Goal: Task Accomplishment & Management: Manage account settings

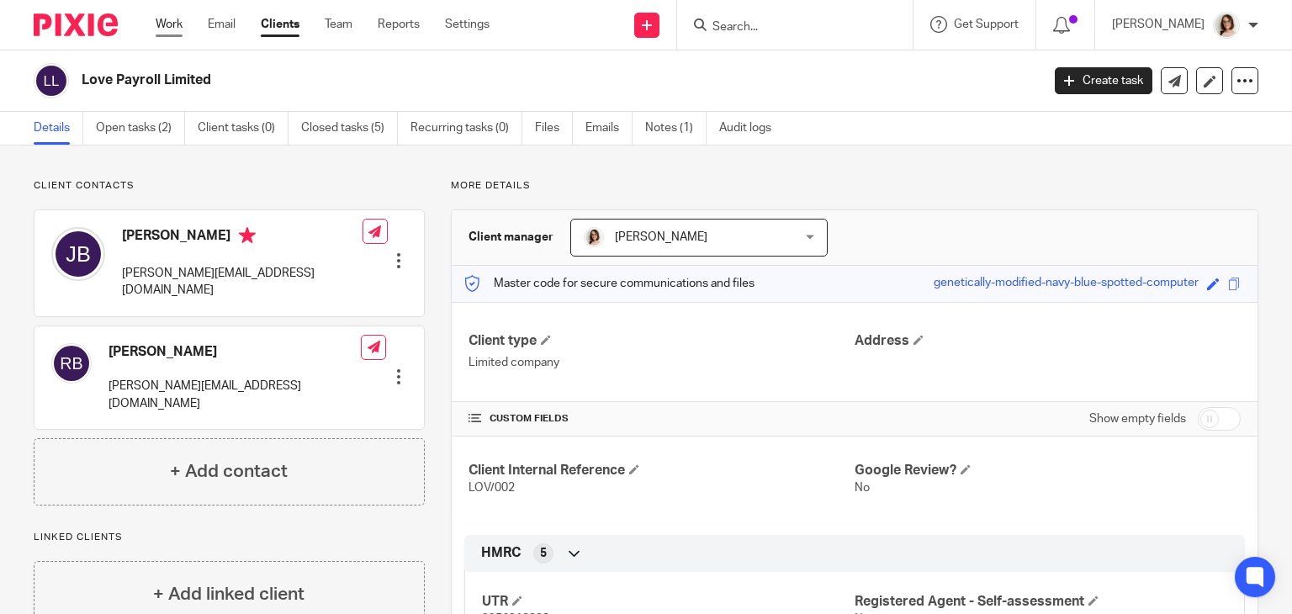
click at [173, 26] on link "Work" at bounding box center [169, 24] width 27 height 17
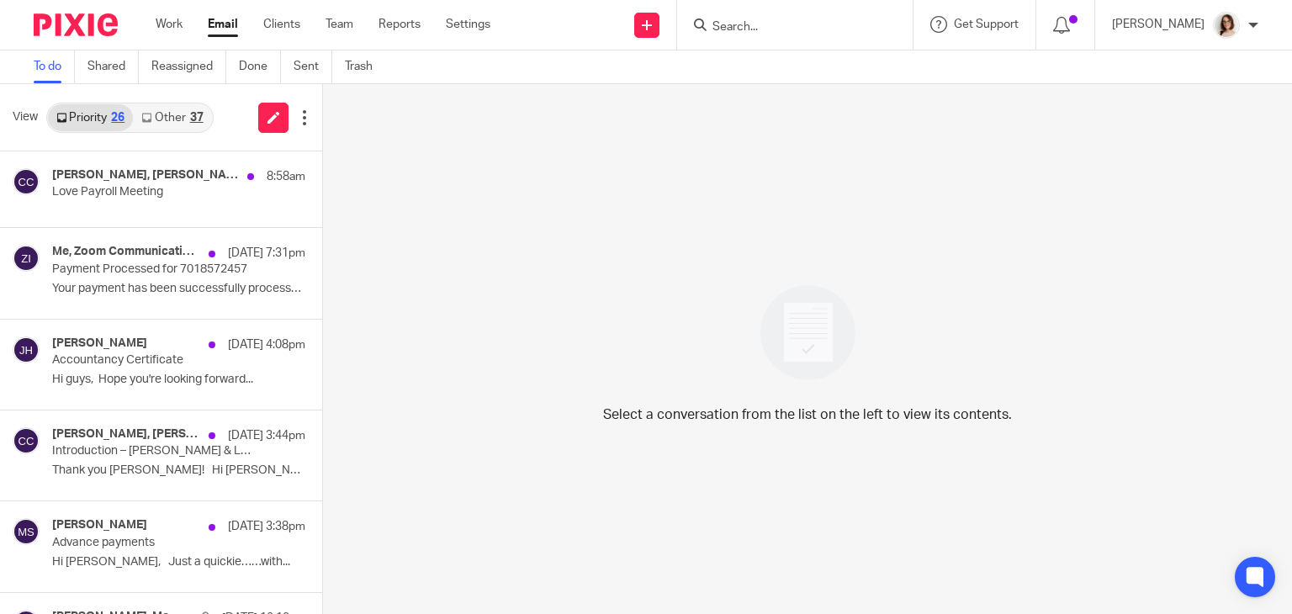
click at [223, 26] on link "Email" at bounding box center [223, 24] width 30 height 17
click at [195, 192] on p "Love Payroll Meeting" at bounding box center [133, 192] width 162 height 14
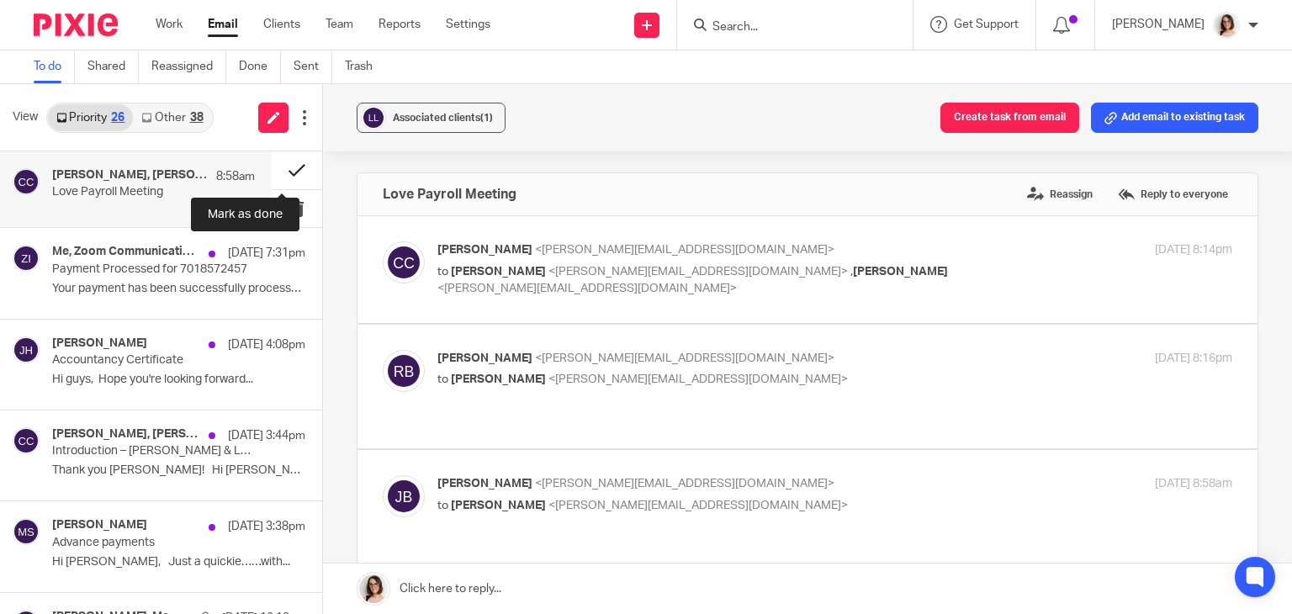
click at [283, 172] on button at bounding box center [297, 170] width 50 height 38
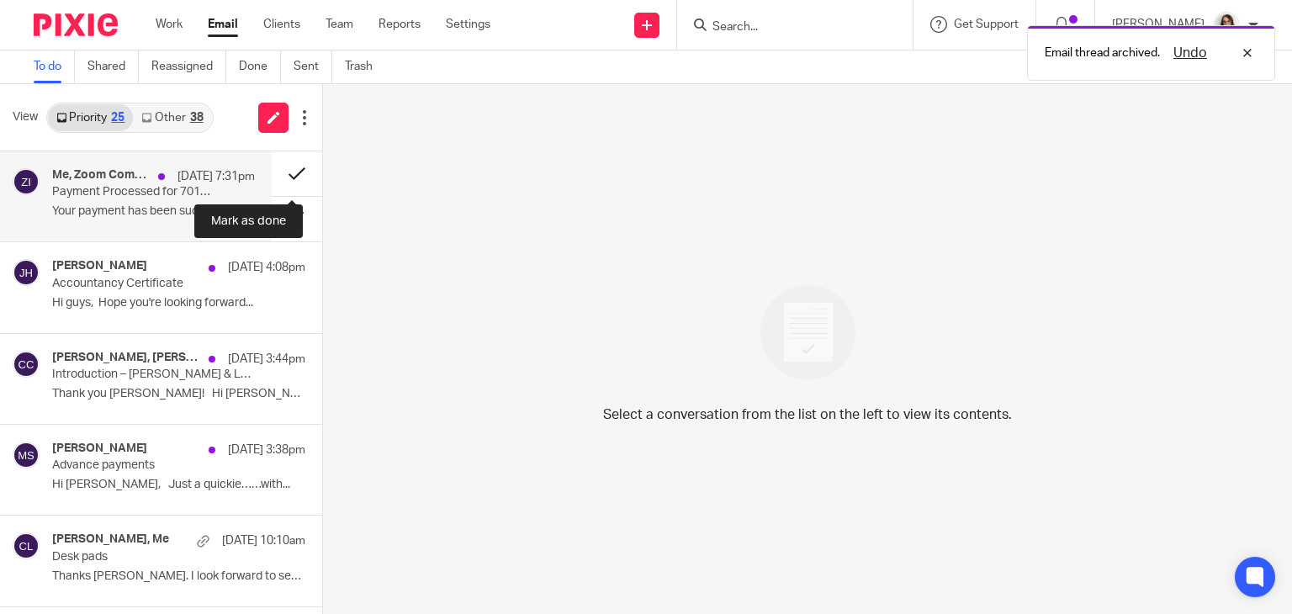
click at [279, 172] on button at bounding box center [297, 173] width 50 height 45
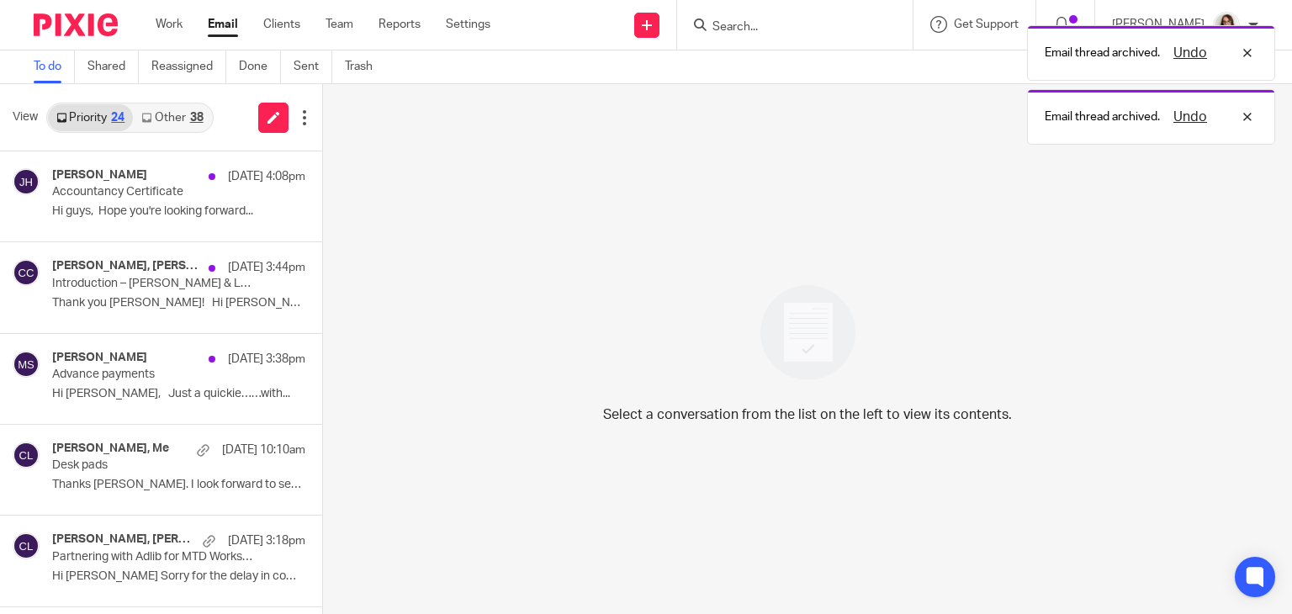
click at [180, 118] on link "Other 38" at bounding box center [172, 117] width 78 height 27
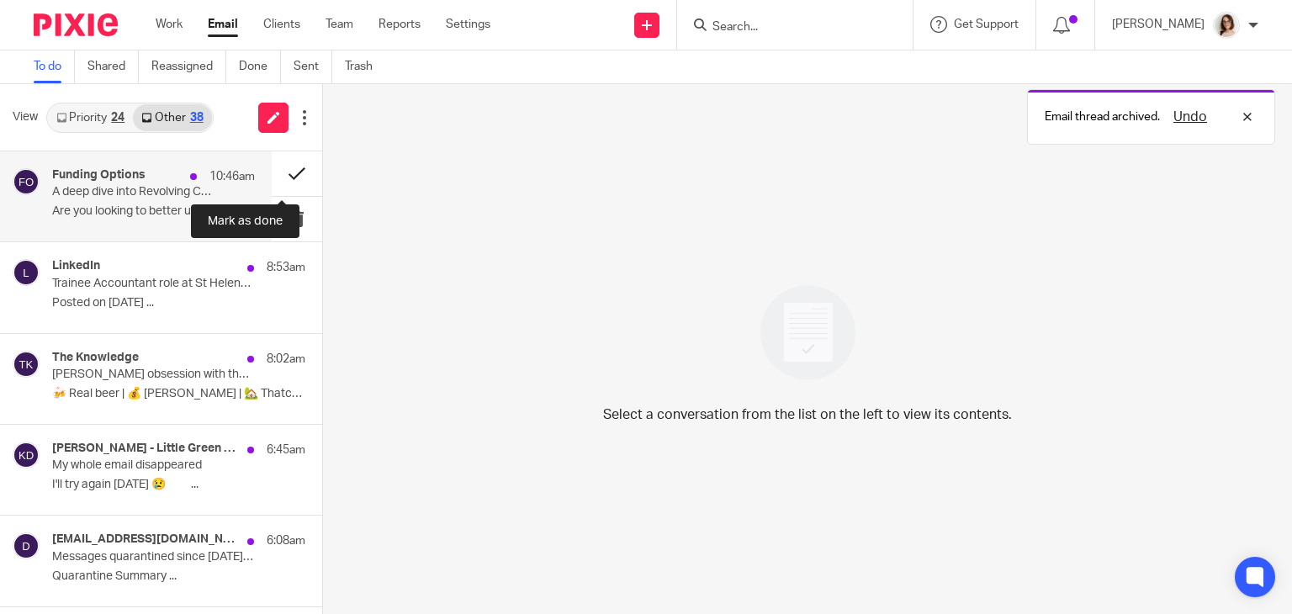
click at [278, 179] on button at bounding box center [297, 173] width 50 height 45
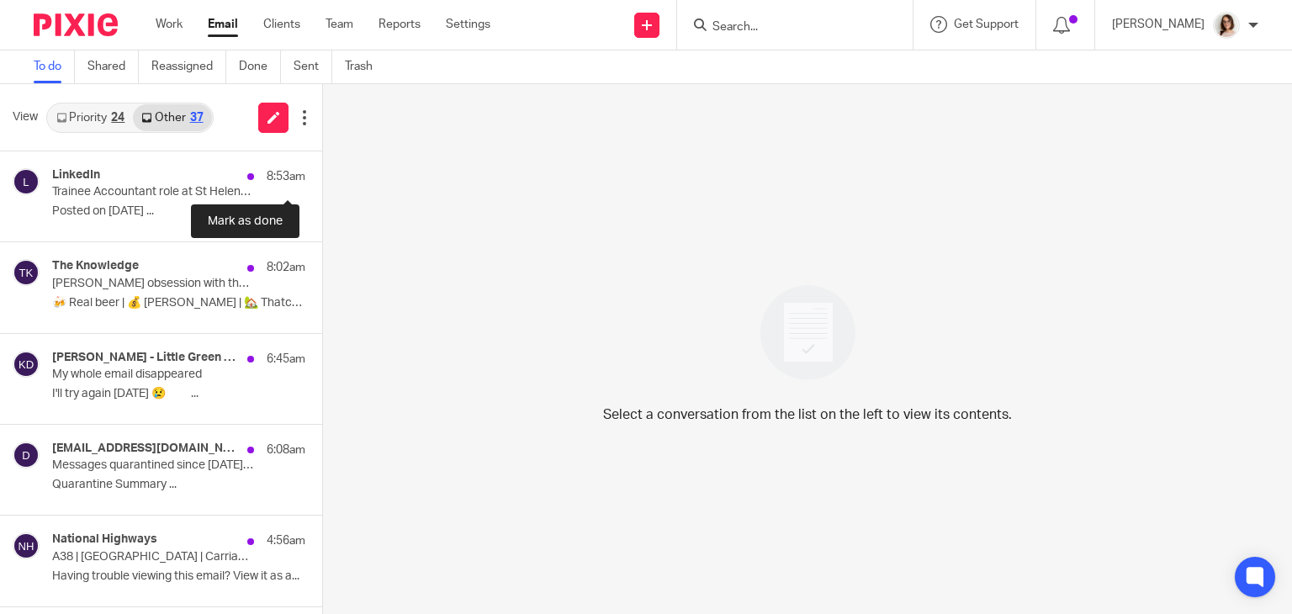
click at [322, 179] on button at bounding box center [328, 173] width 13 height 45
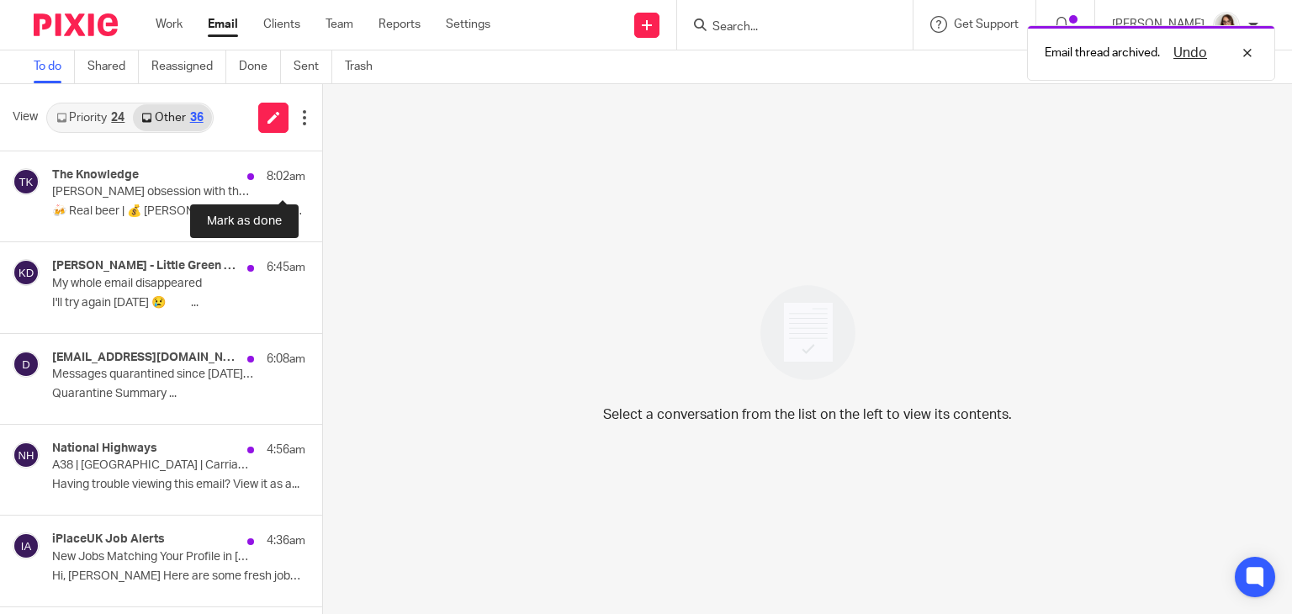
click at [322, 179] on button at bounding box center [328, 173] width 13 height 45
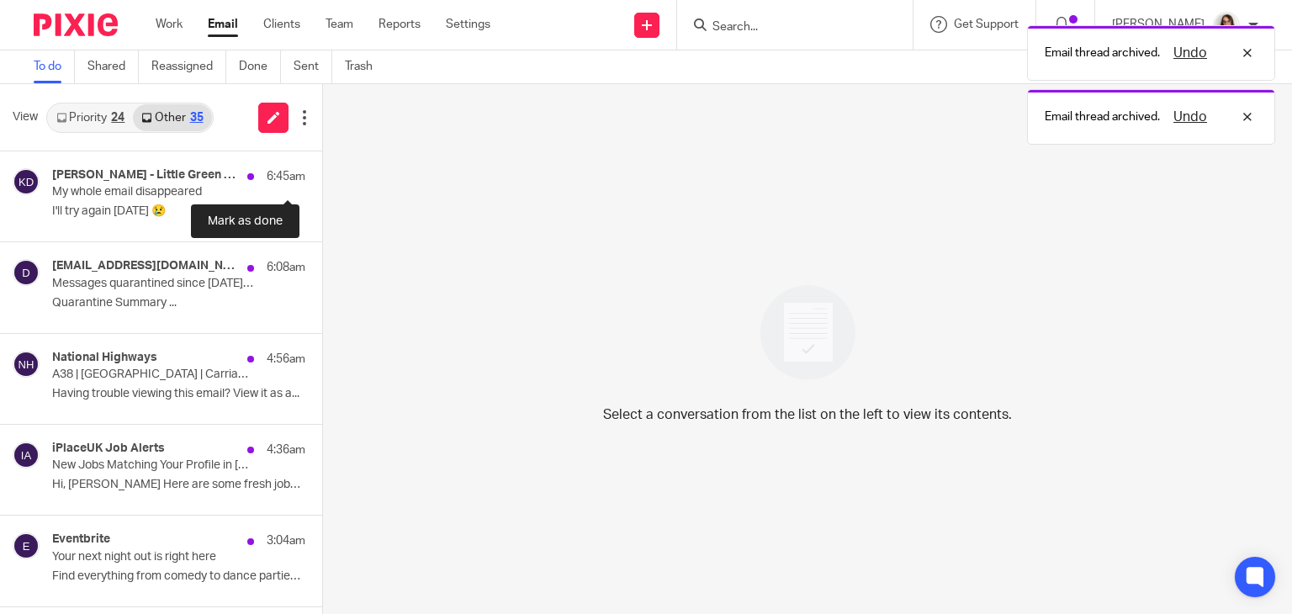
click at [322, 179] on button at bounding box center [328, 173] width 13 height 45
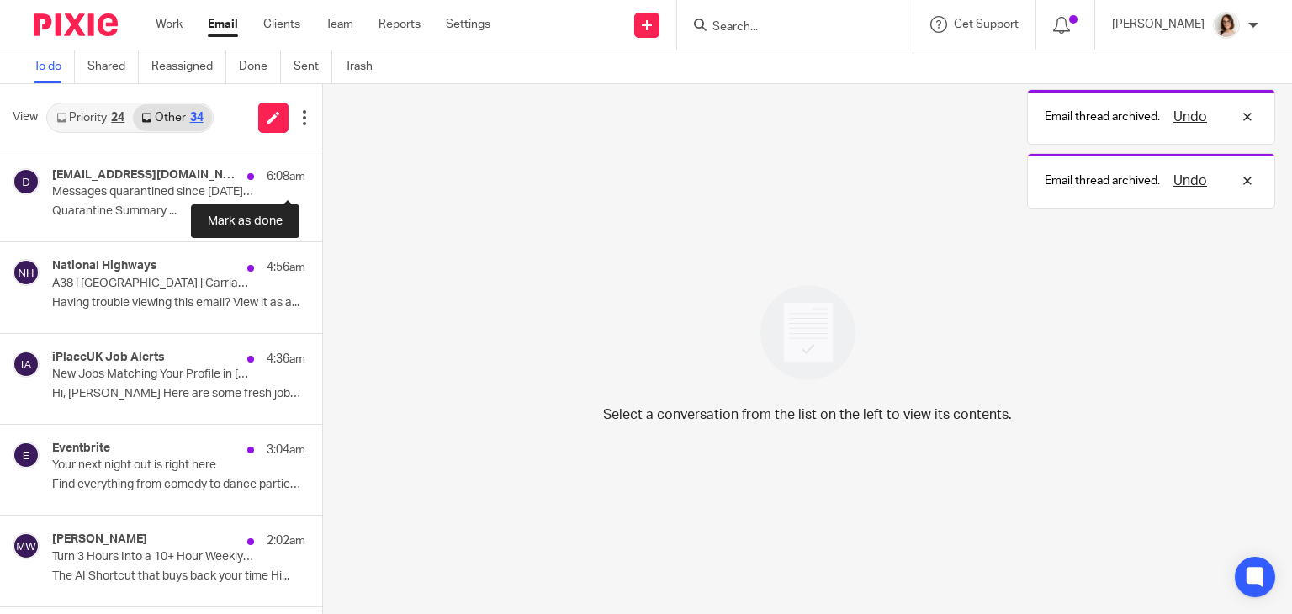
click at [322, 179] on button at bounding box center [328, 173] width 13 height 45
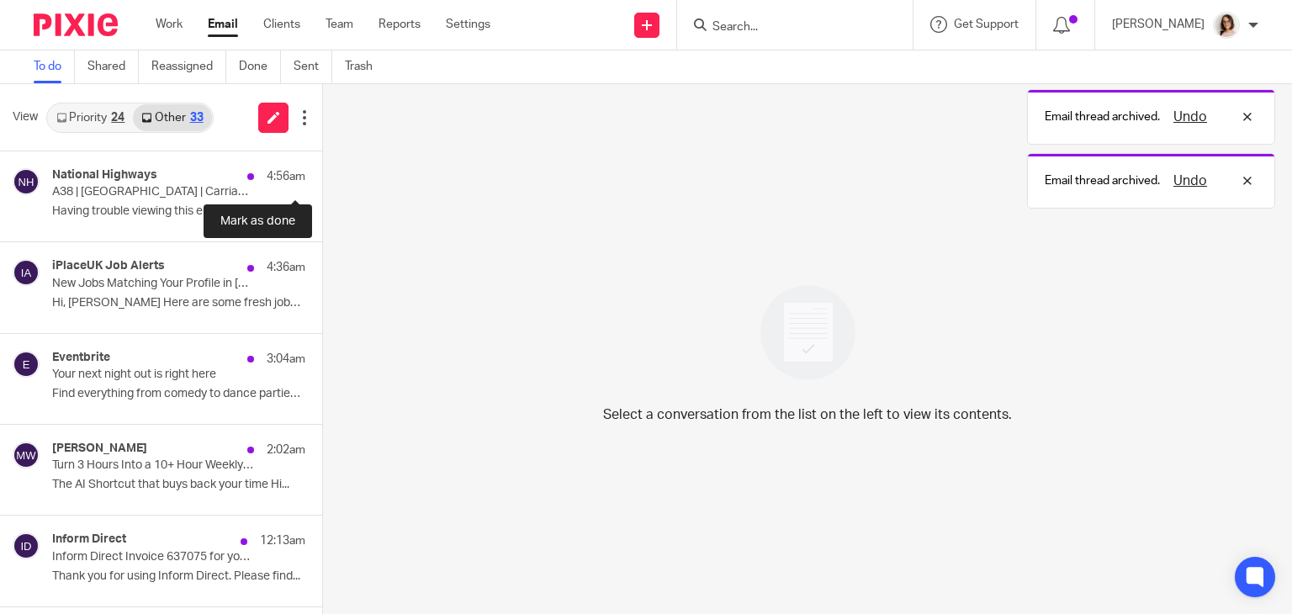
click at [322, 179] on button at bounding box center [328, 173] width 13 height 45
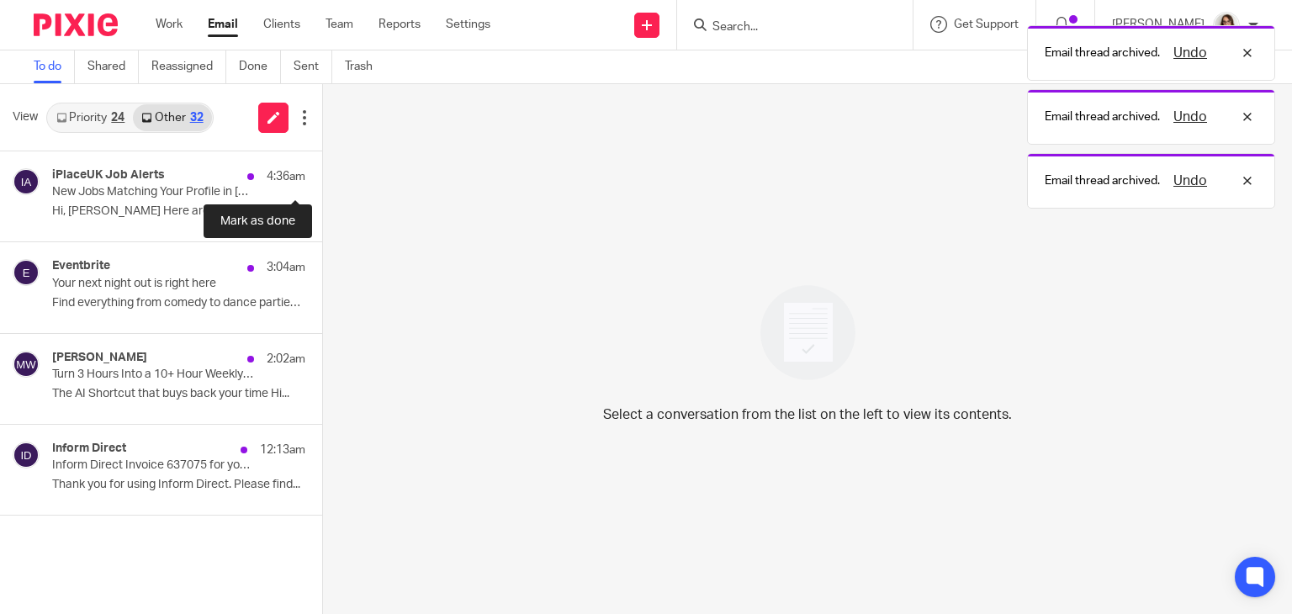
click at [322, 179] on button at bounding box center [328, 173] width 13 height 45
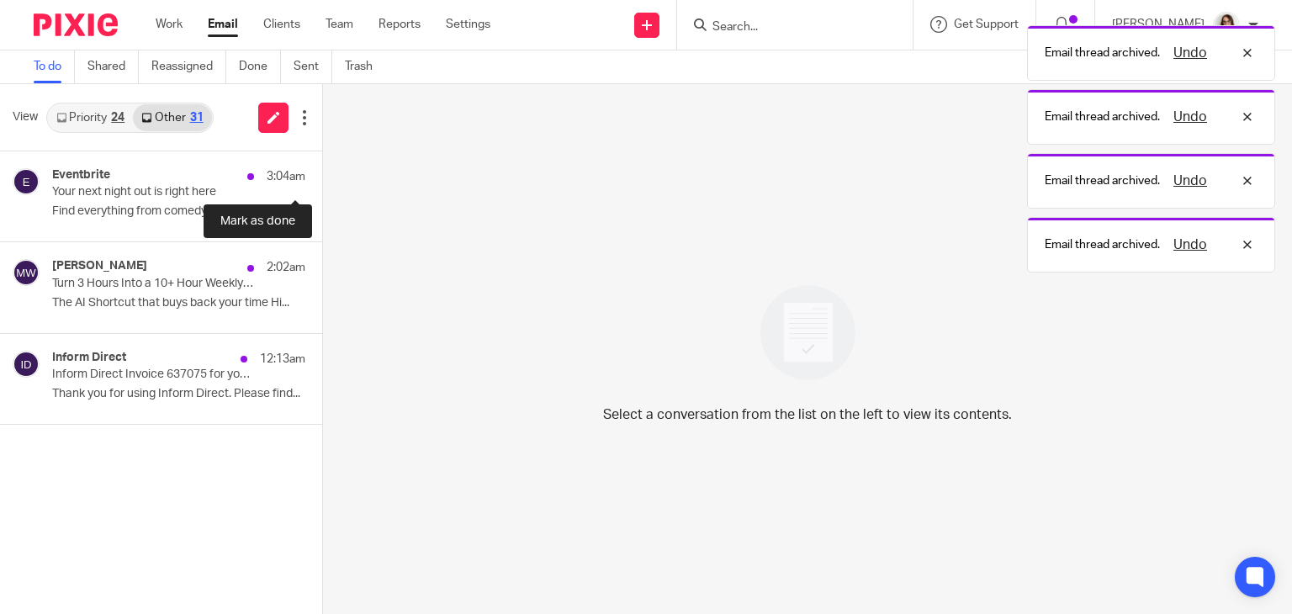
click at [322, 179] on button at bounding box center [328, 173] width 13 height 45
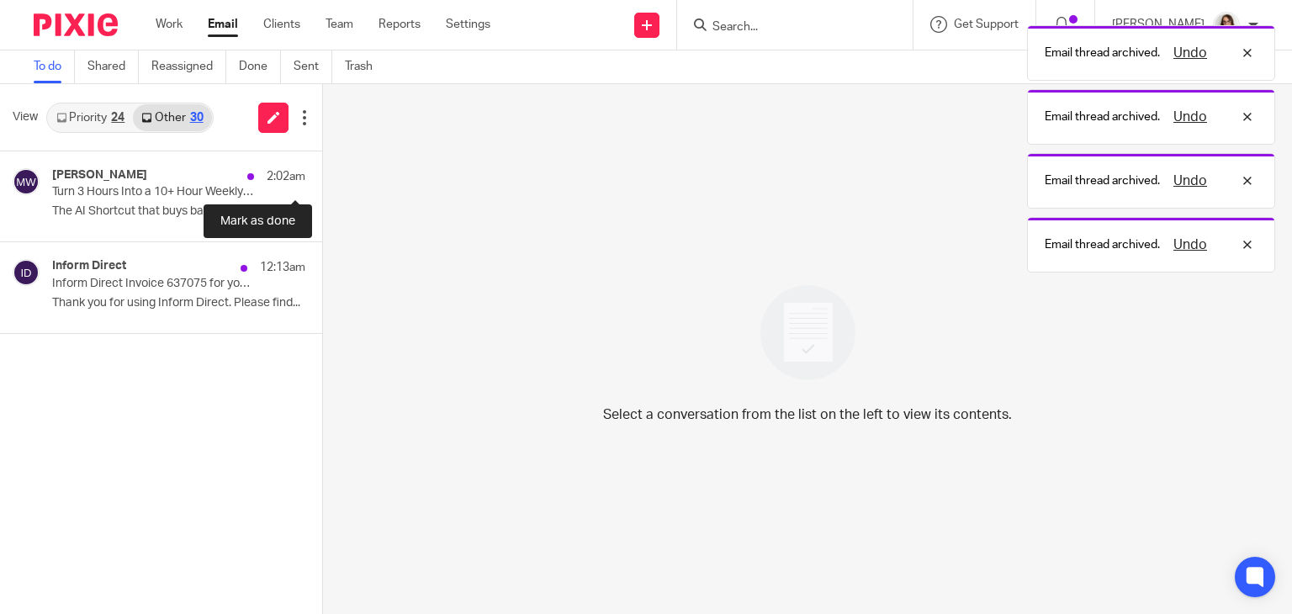
click at [322, 179] on button at bounding box center [328, 173] width 13 height 45
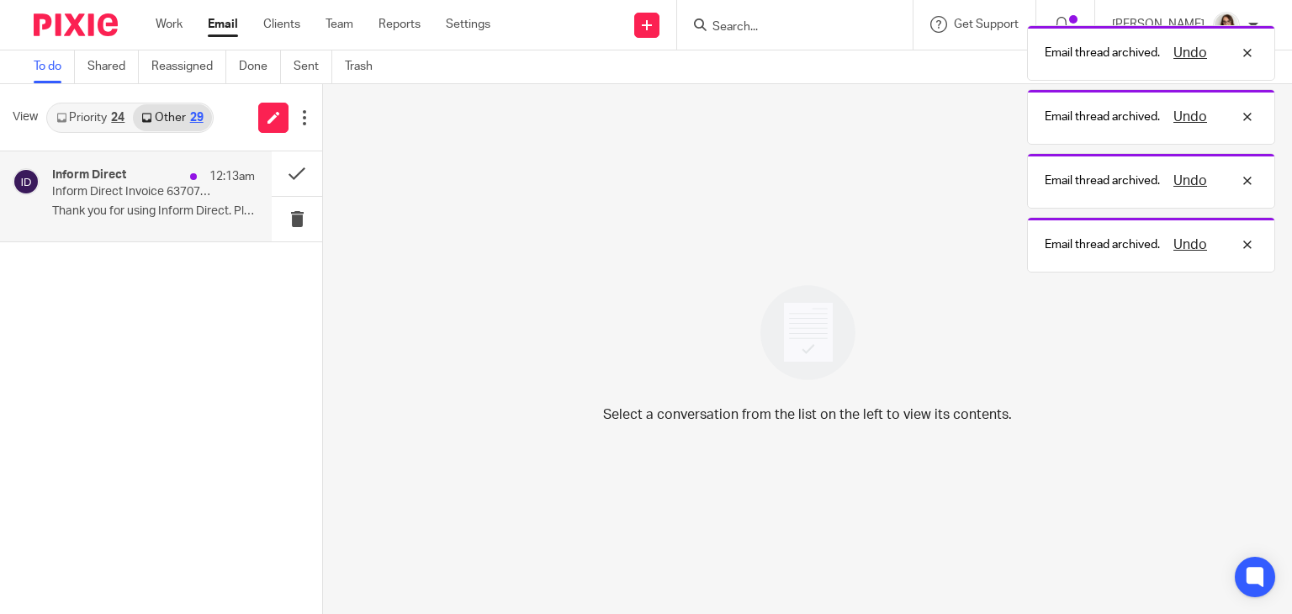
click at [183, 215] on p "Thank you for using Inform Direct. Please find..." at bounding box center [153, 211] width 203 height 14
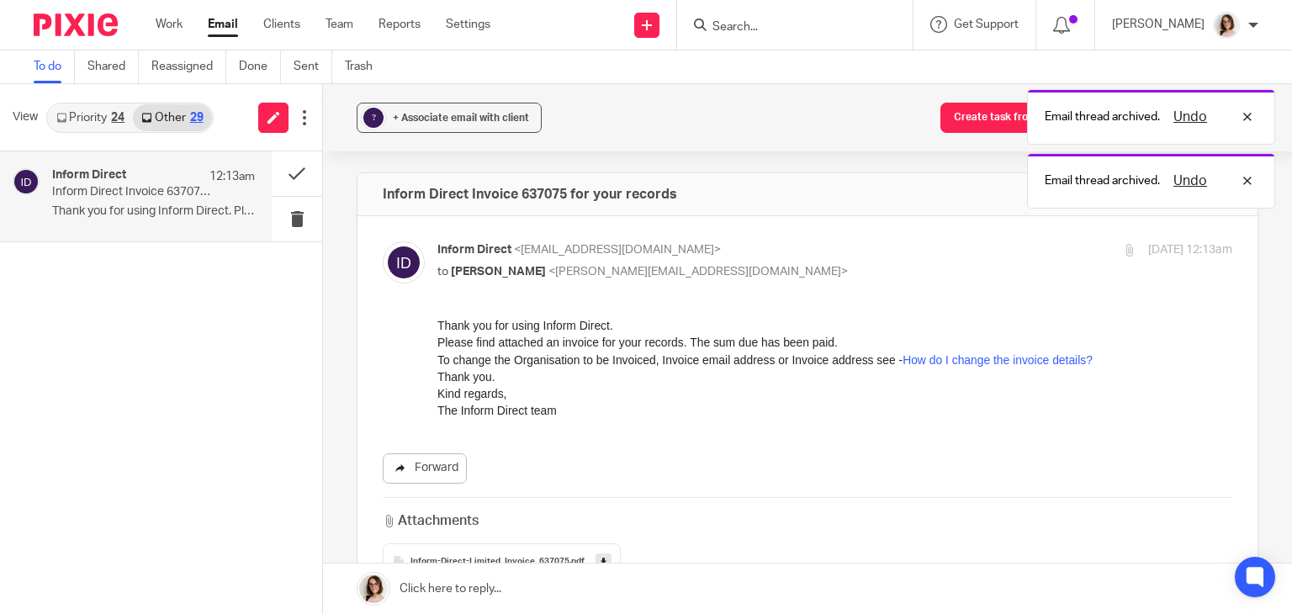
click at [453, 475] on link "Forward" at bounding box center [425, 468] width 84 height 30
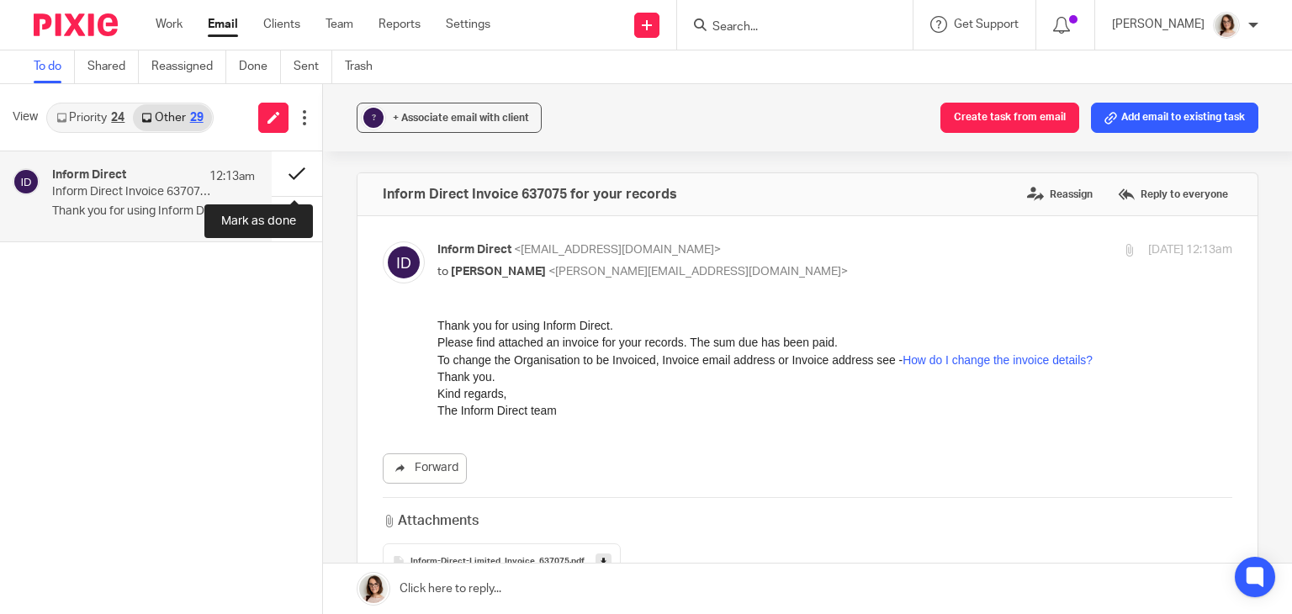
click at [283, 177] on button at bounding box center [297, 173] width 50 height 45
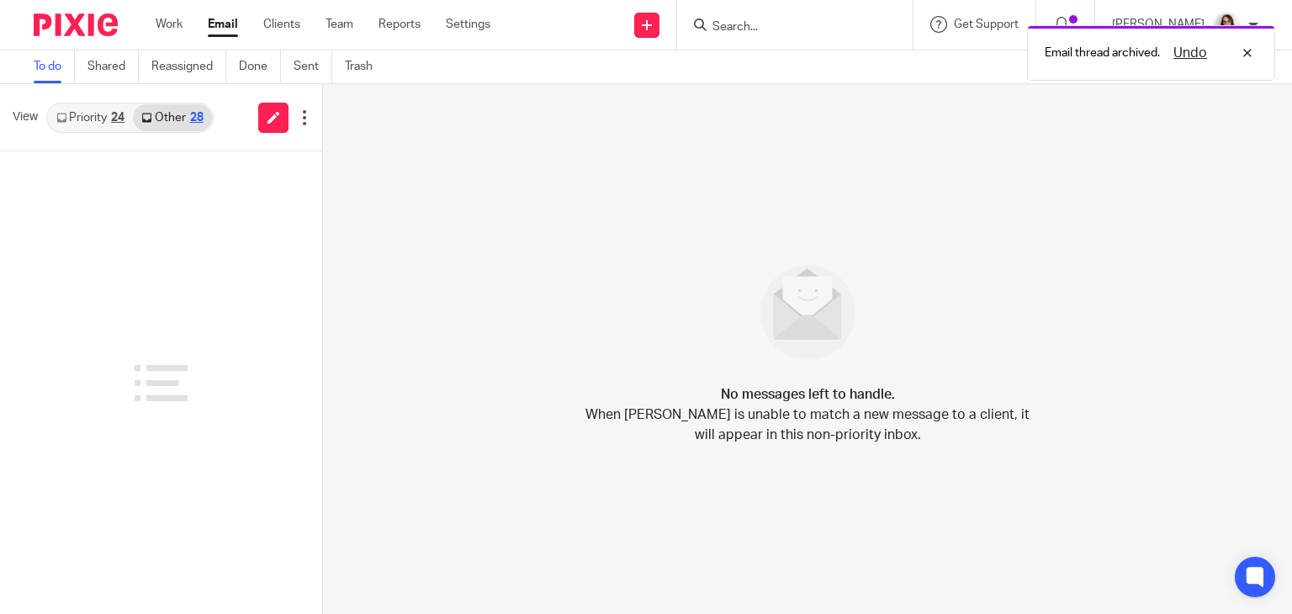
click at [219, 24] on link "Email" at bounding box center [223, 24] width 30 height 17
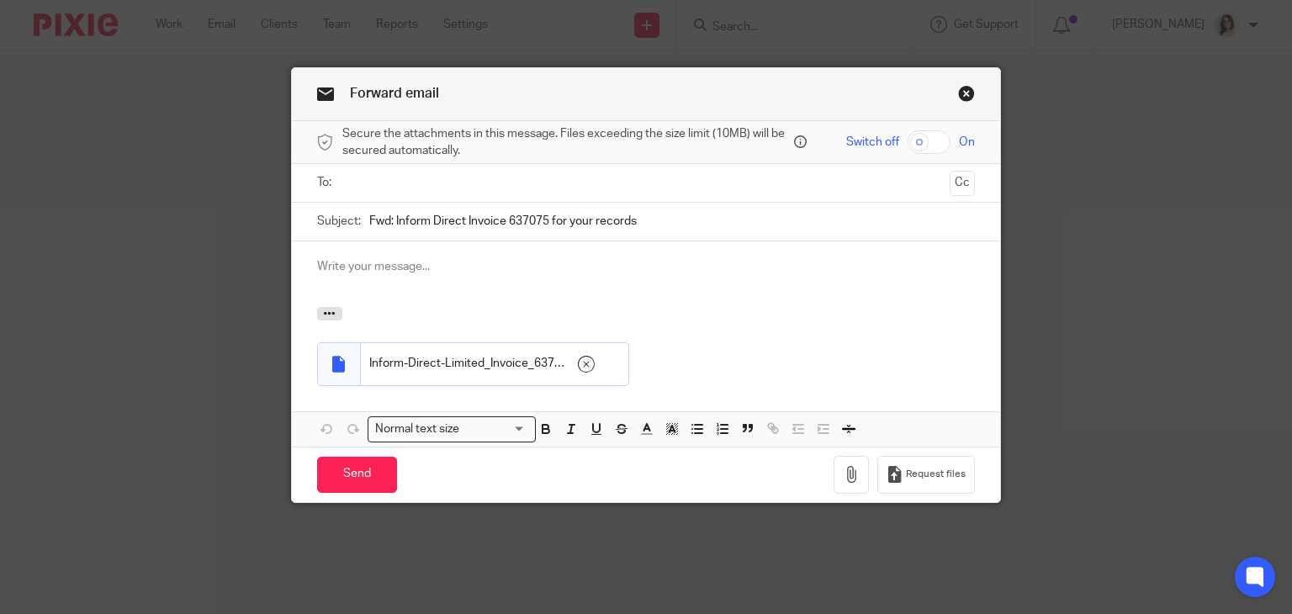
click at [366, 187] on input "text" at bounding box center [645, 182] width 595 height 19
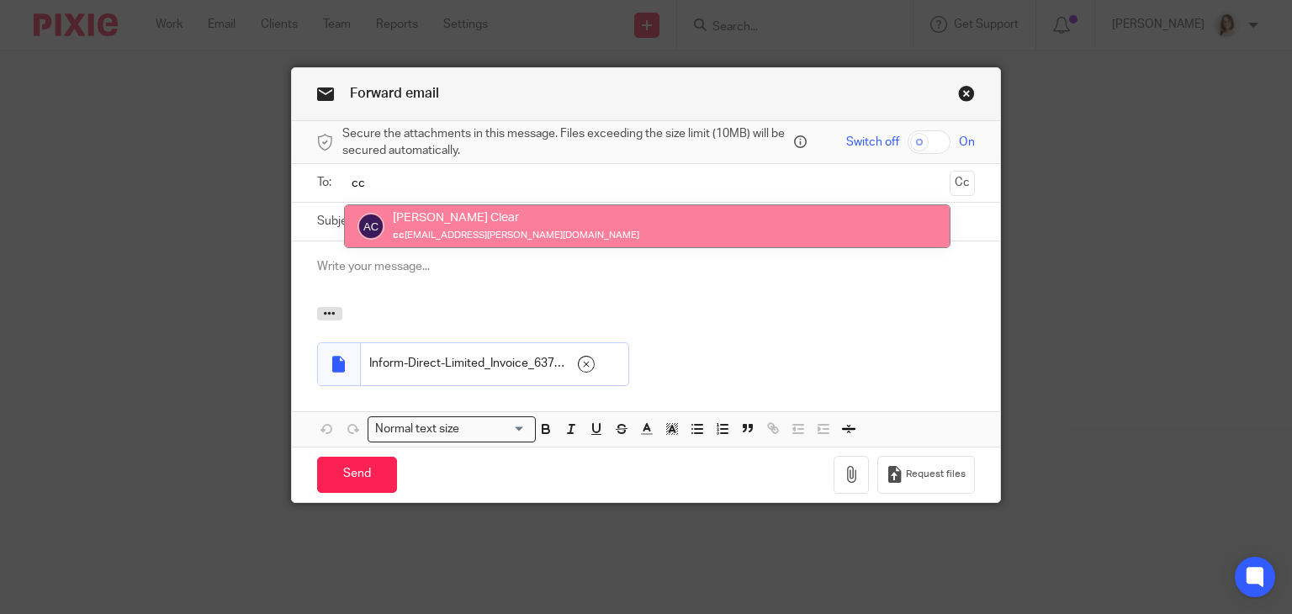
type input "cc"
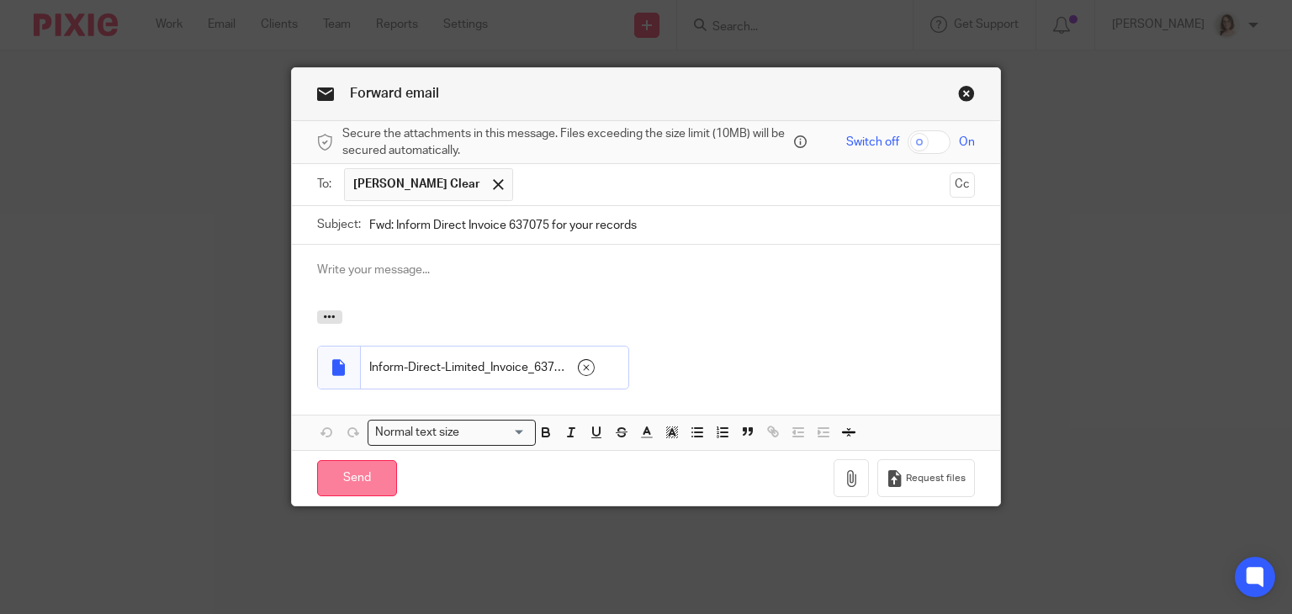
click at [358, 473] on input "Send" at bounding box center [357, 478] width 80 height 36
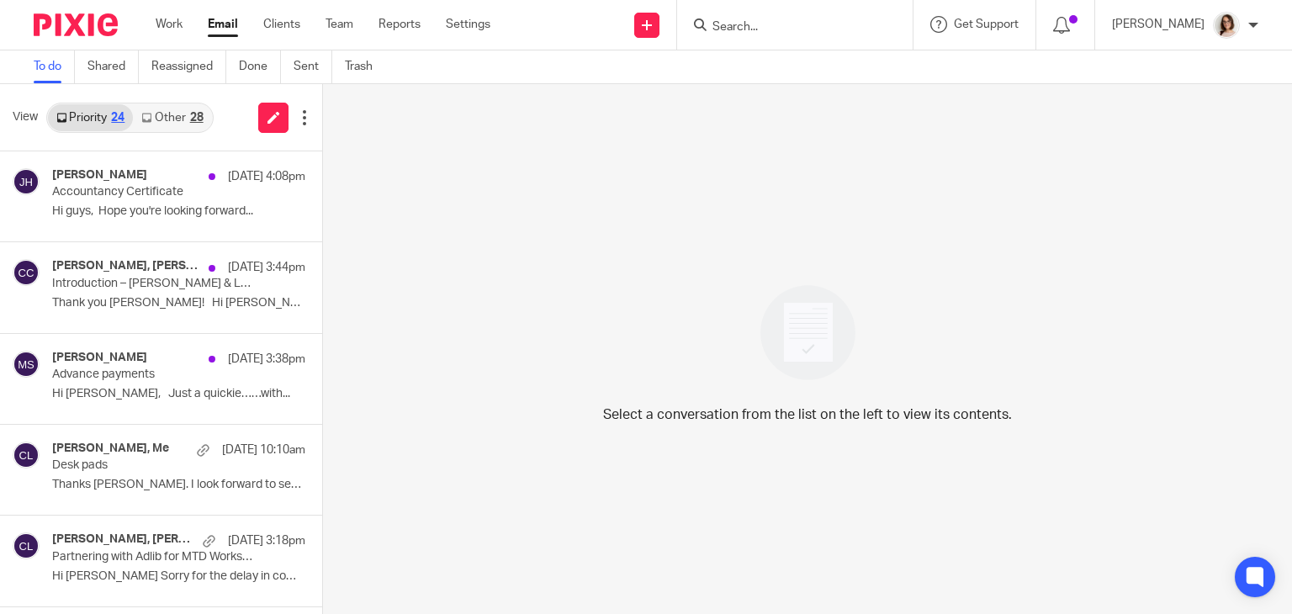
click at [167, 120] on link "Other 28" at bounding box center [172, 117] width 78 height 27
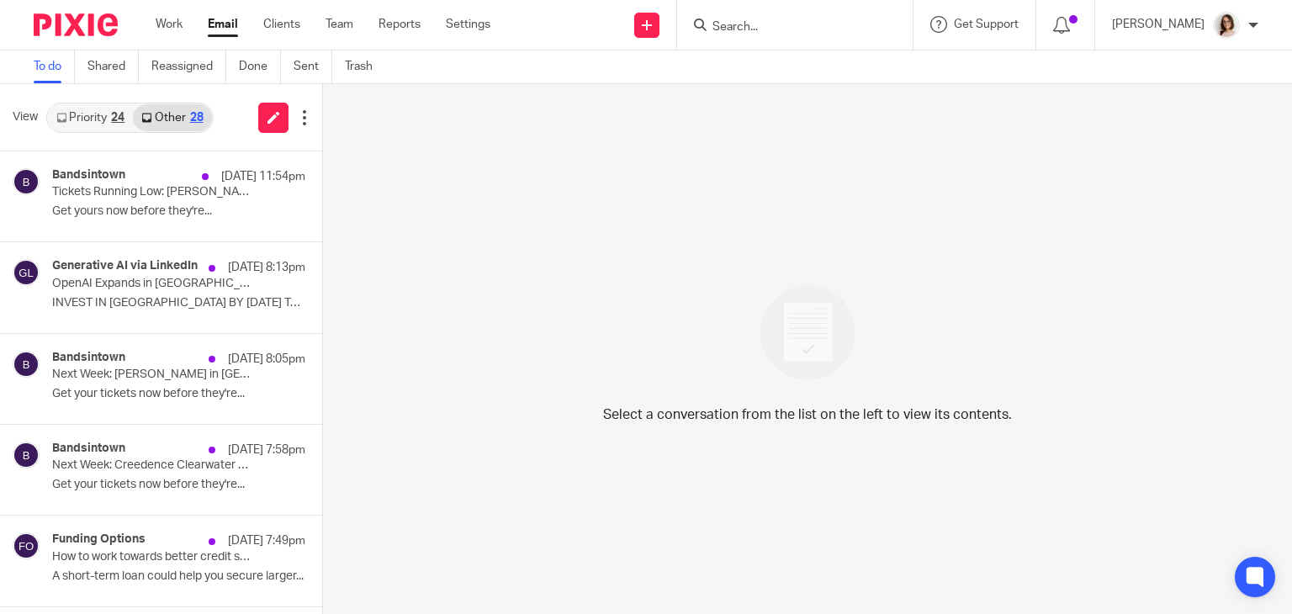
click at [94, 123] on link "Priority 24" at bounding box center [90, 117] width 85 height 27
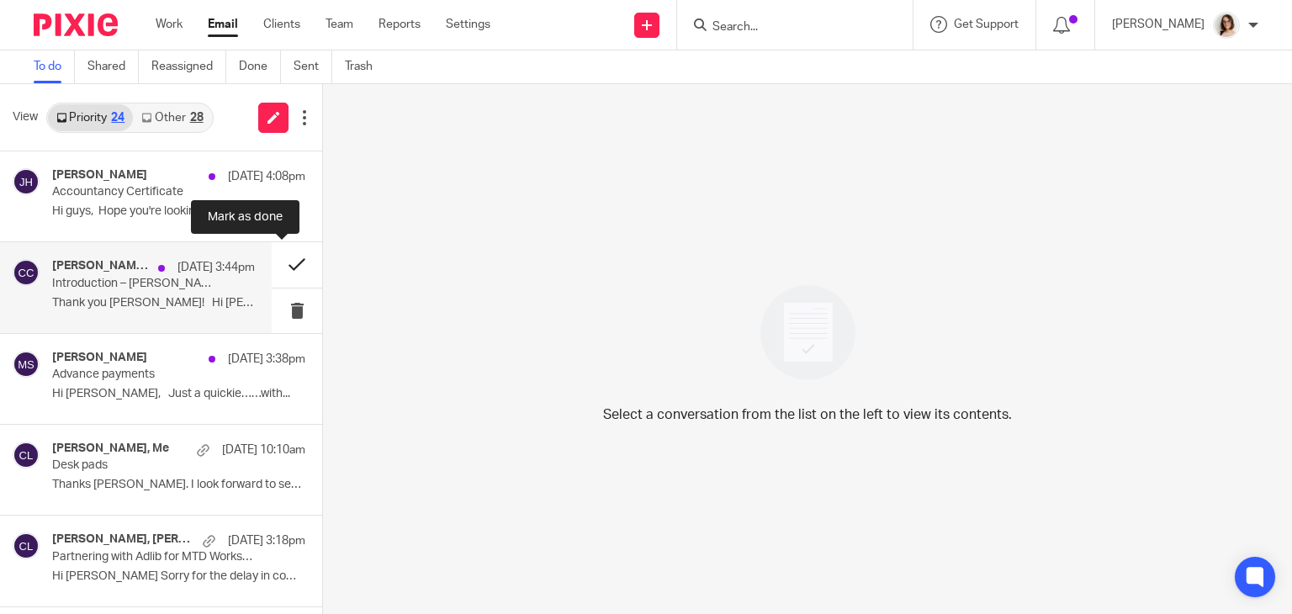
click at [273, 273] on button at bounding box center [297, 264] width 50 height 45
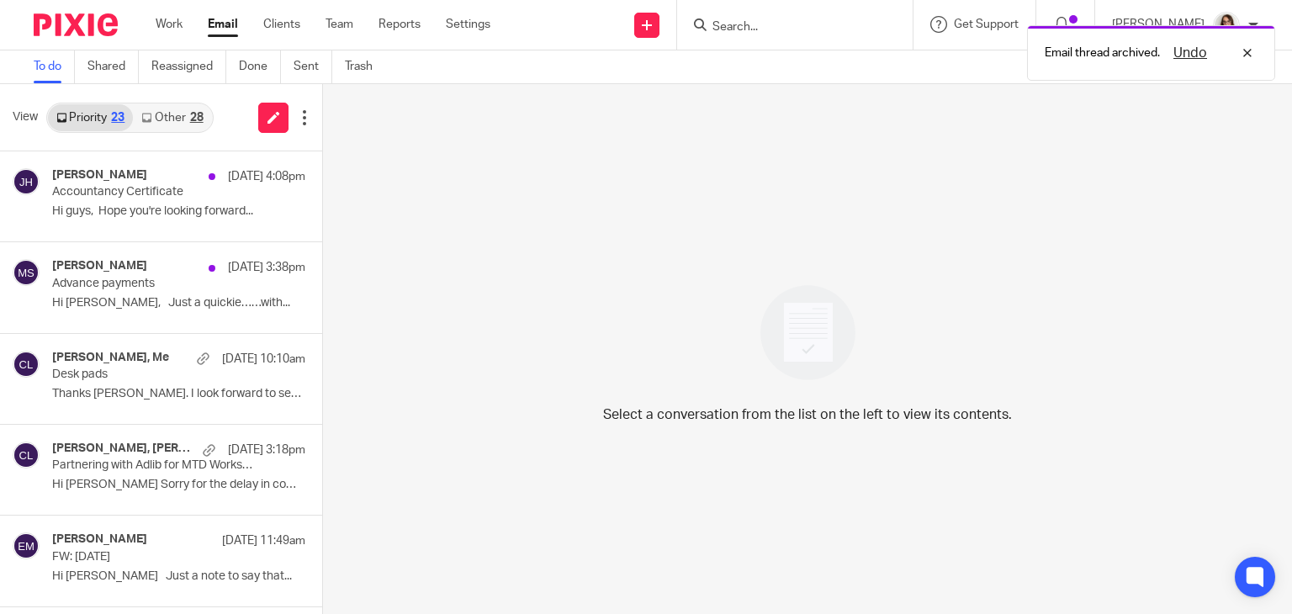
click at [173, 118] on link "Other 28" at bounding box center [172, 117] width 78 height 27
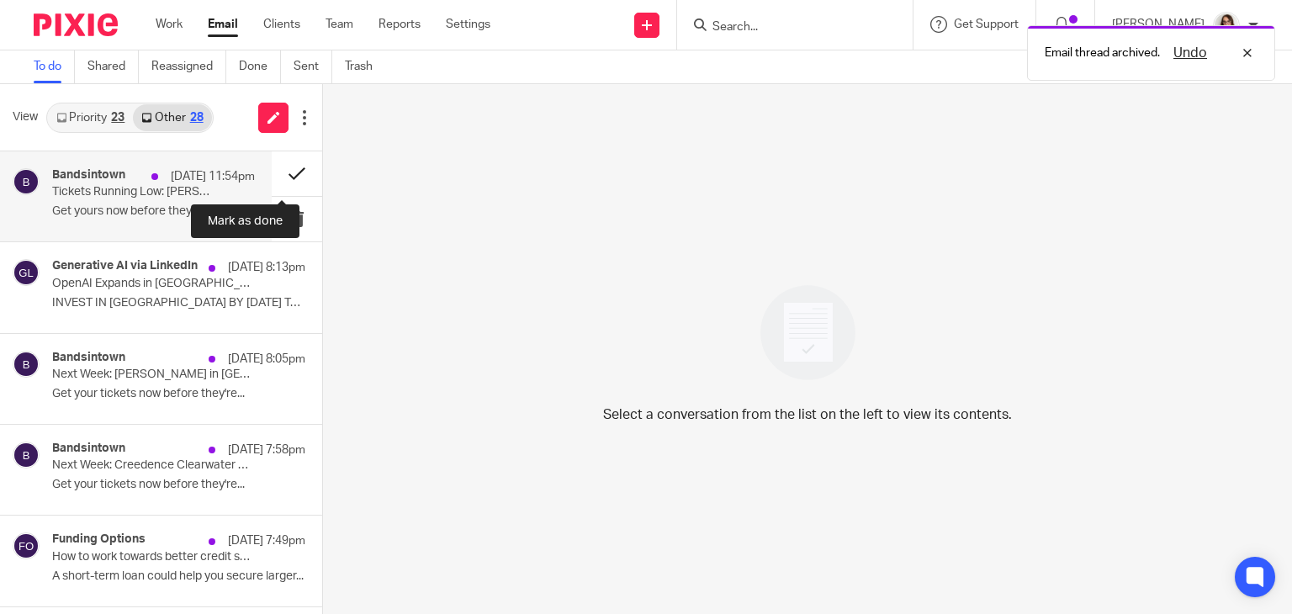
click at [279, 176] on button at bounding box center [297, 173] width 50 height 45
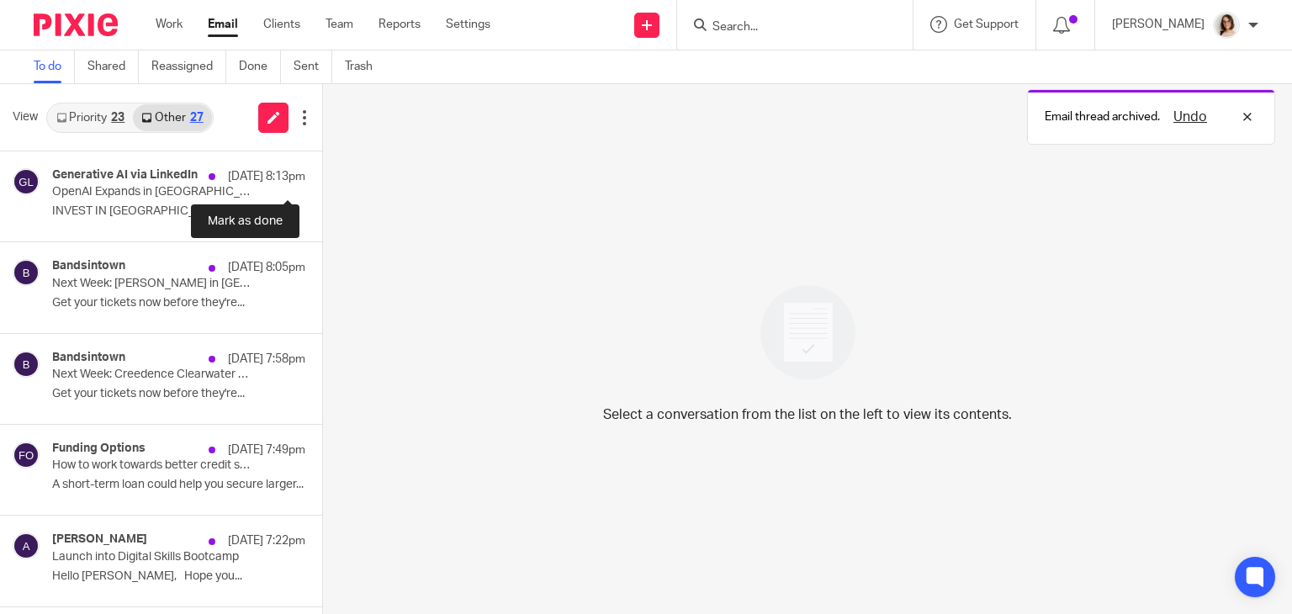
click at [322, 176] on button at bounding box center [328, 173] width 13 height 45
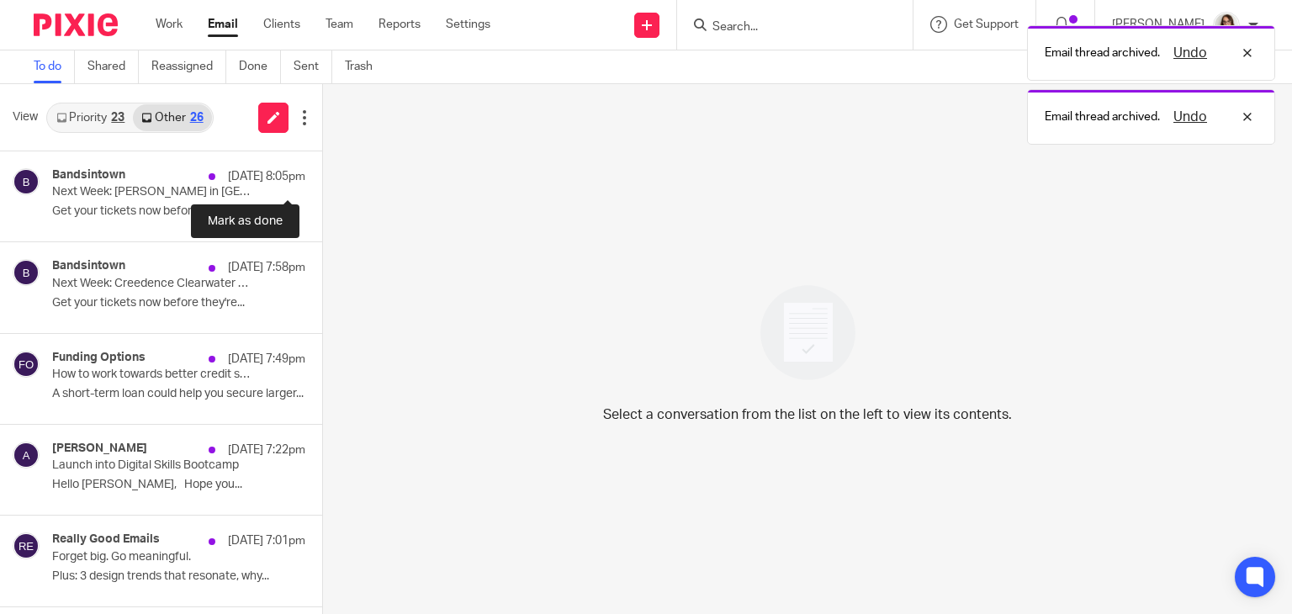
click at [322, 176] on button at bounding box center [328, 173] width 13 height 45
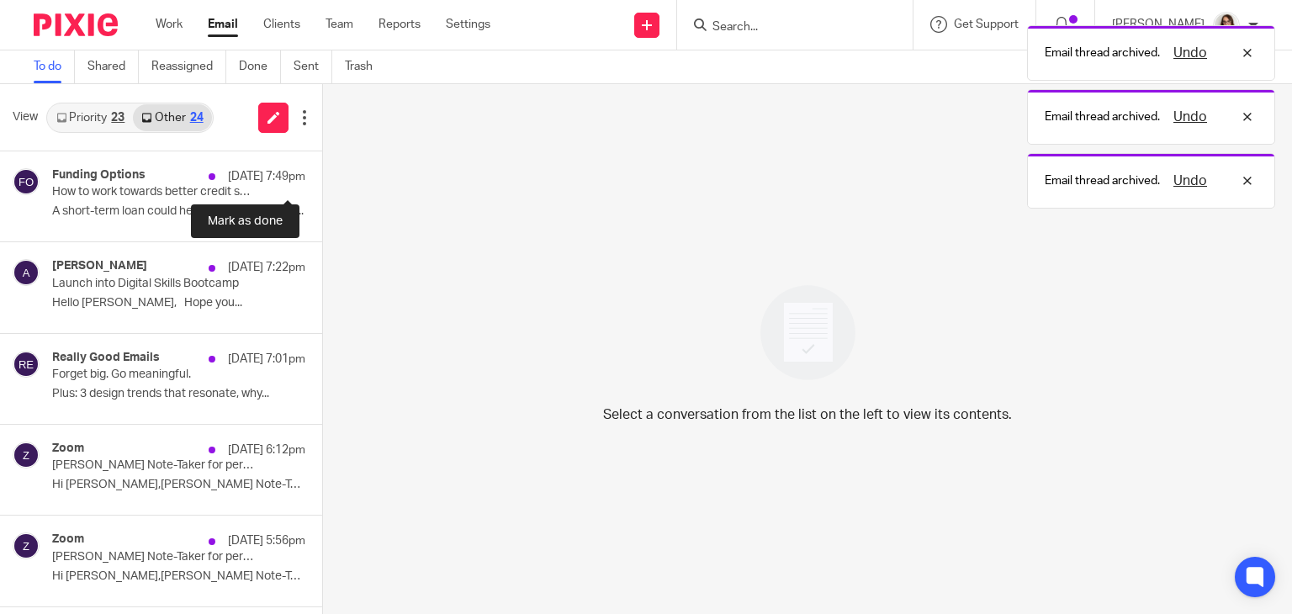
click at [322, 176] on button at bounding box center [328, 173] width 13 height 45
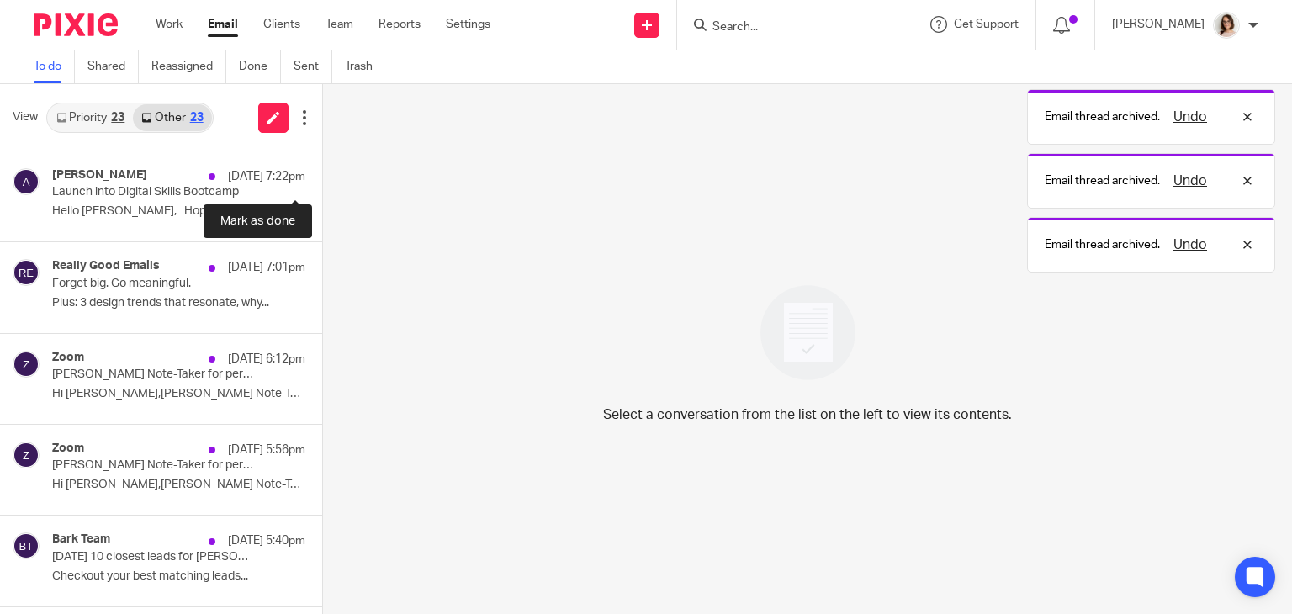
click at [322, 176] on button at bounding box center [328, 173] width 13 height 45
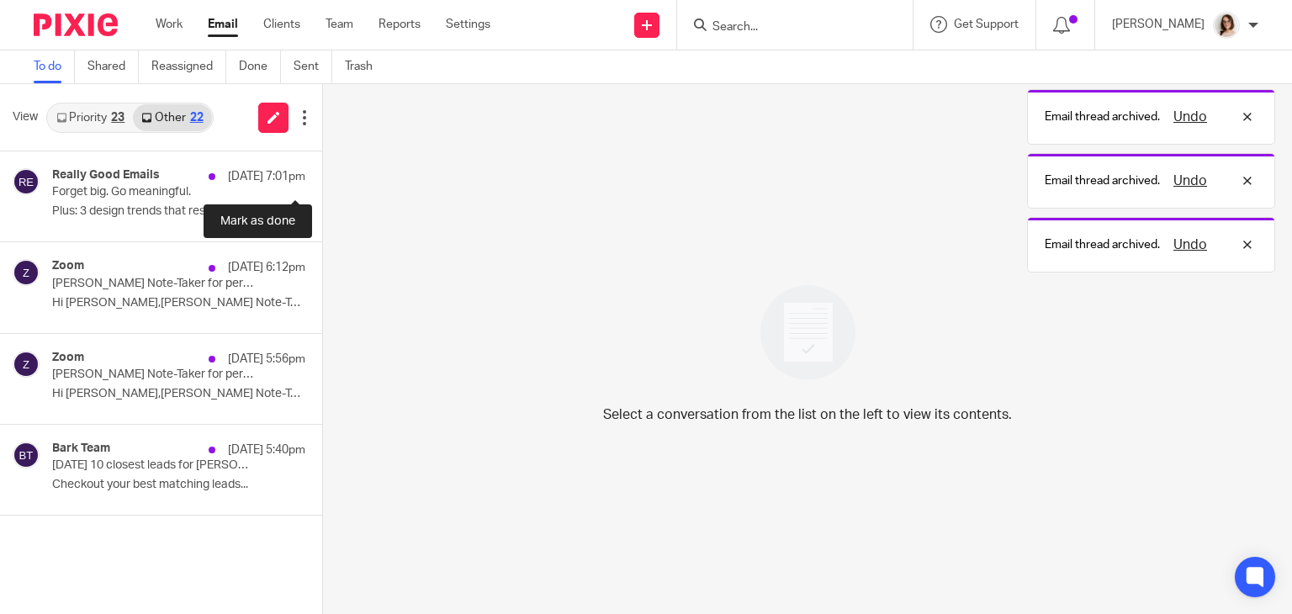
click at [322, 176] on button at bounding box center [328, 173] width 13 height 45
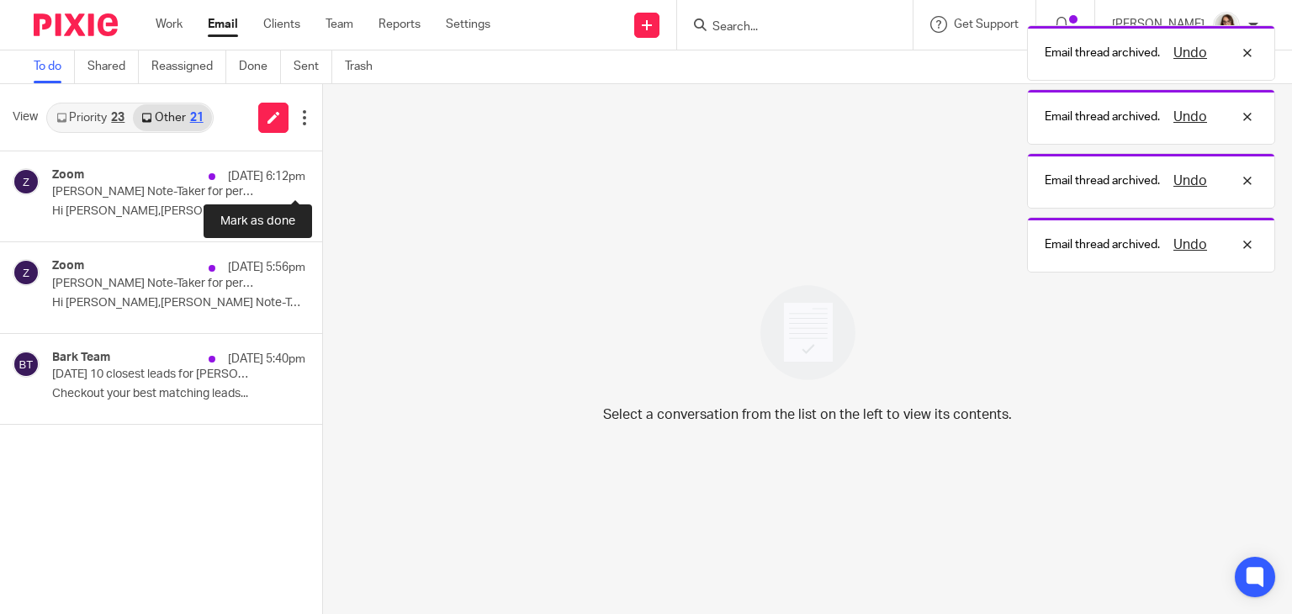
click at [322, 176] on button at bounding box center [328, 173] width 13 height 45
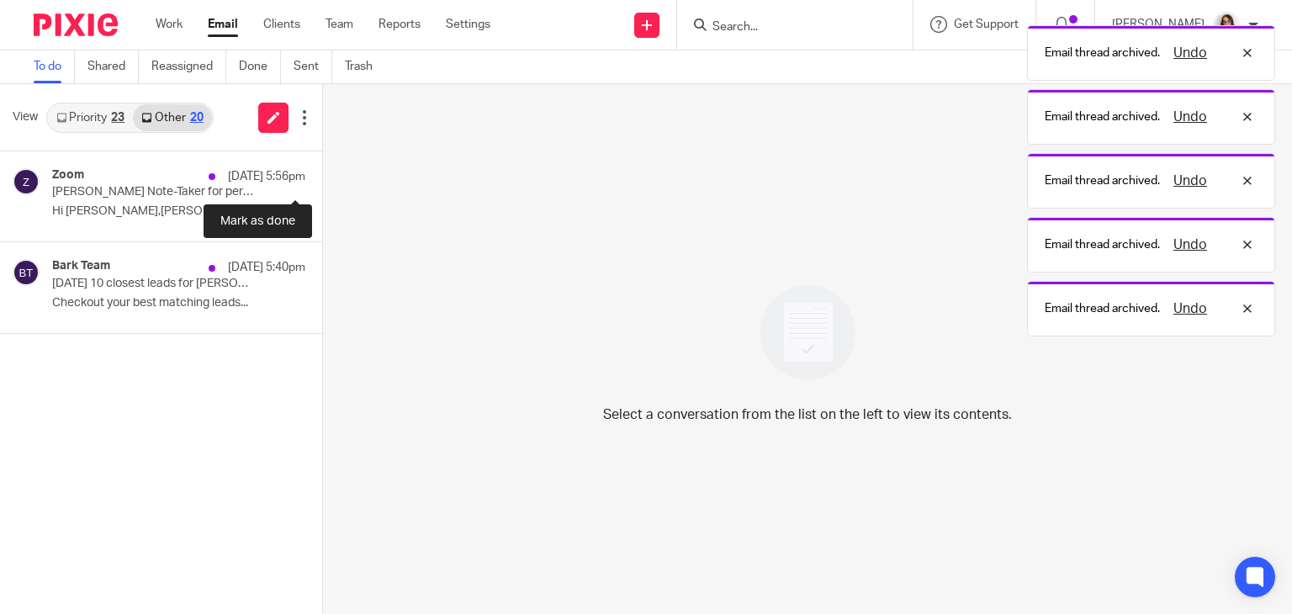
click at [322, 176] on button at bounding box center [328, 173] width 13 height 45
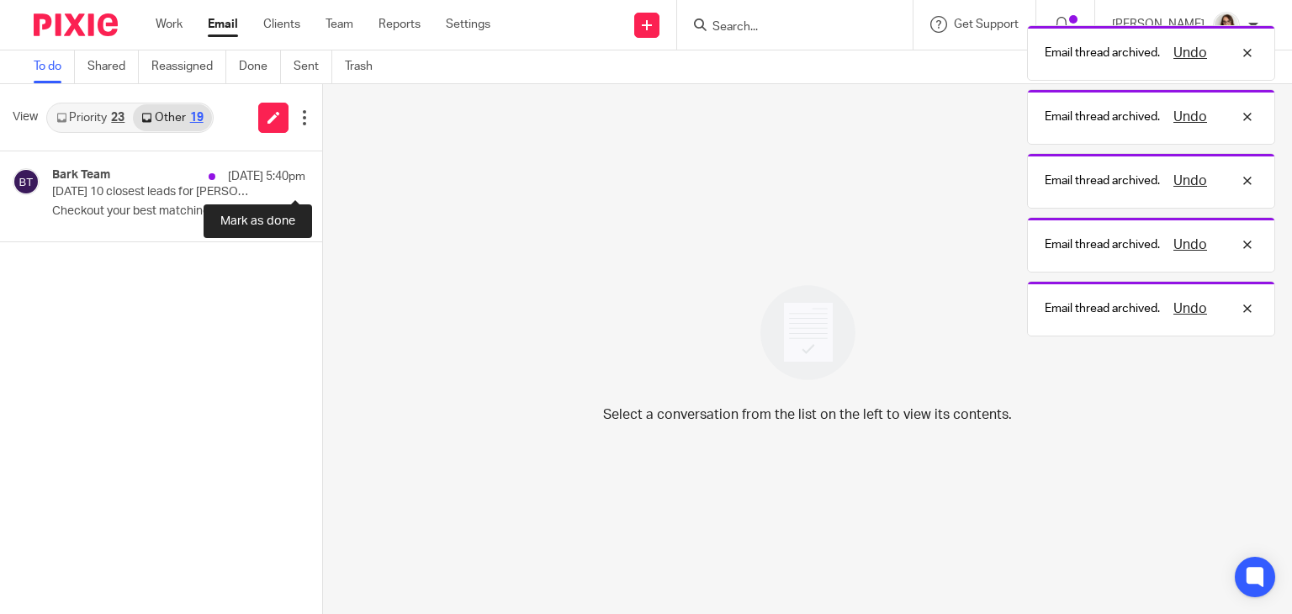
click at [322, 176] on button at bounding box center [328, 173] width 13 height 45
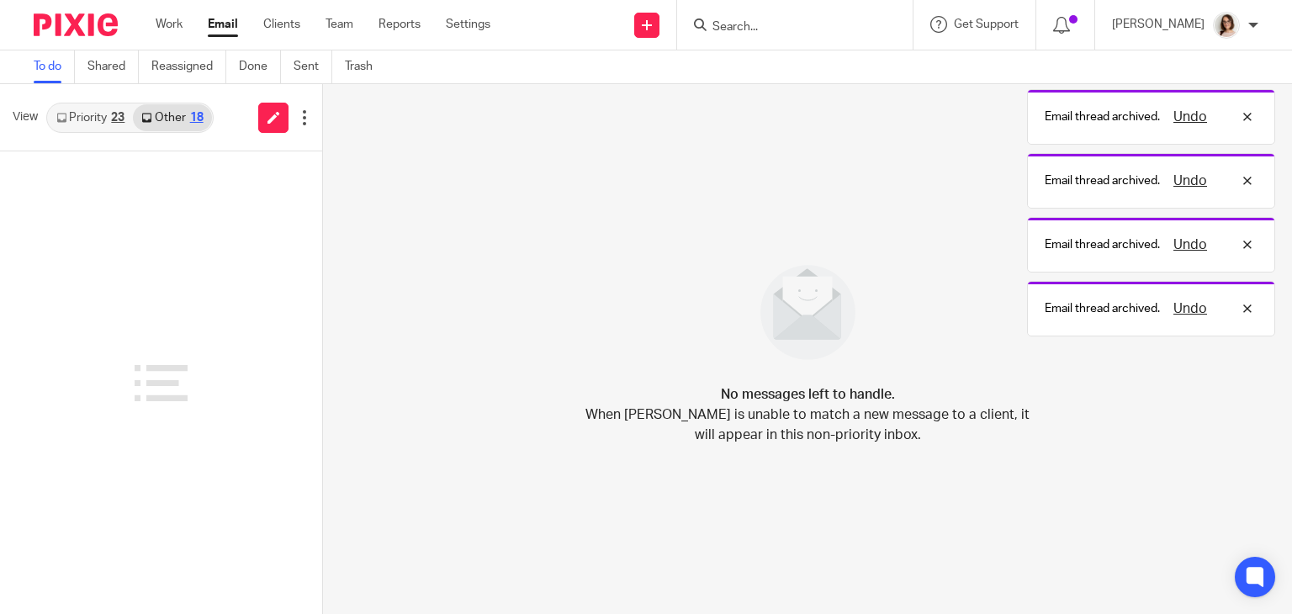
click at [228, 24] on link "Email" at bounding box center [223, 24] width 30 height 17
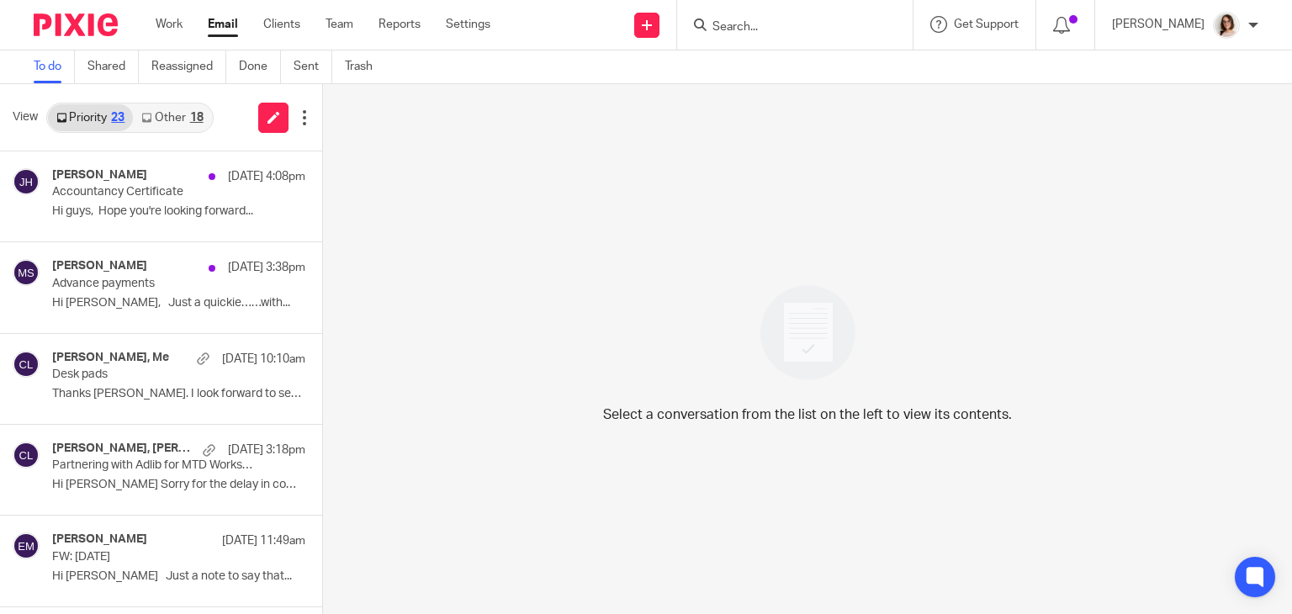
click at [175, 112] on link "Other 18" at bounding box center [172, 117] width 78 height 27
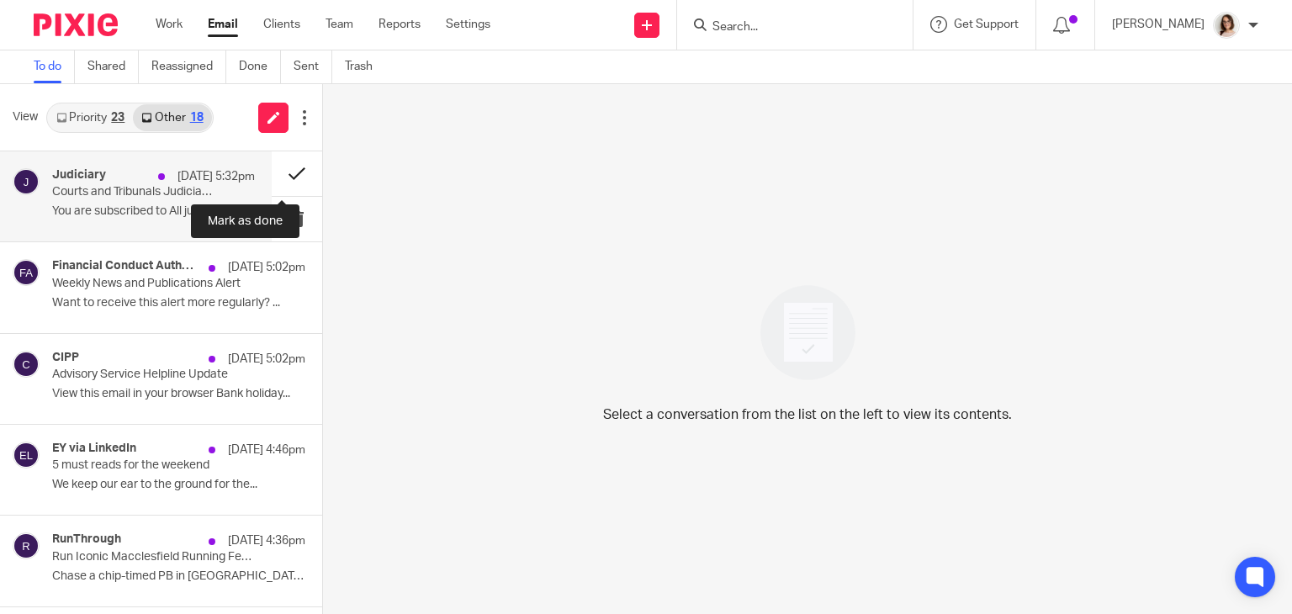
click at [272, 184] on button at bounding box center [297, 173] width 50 height 45
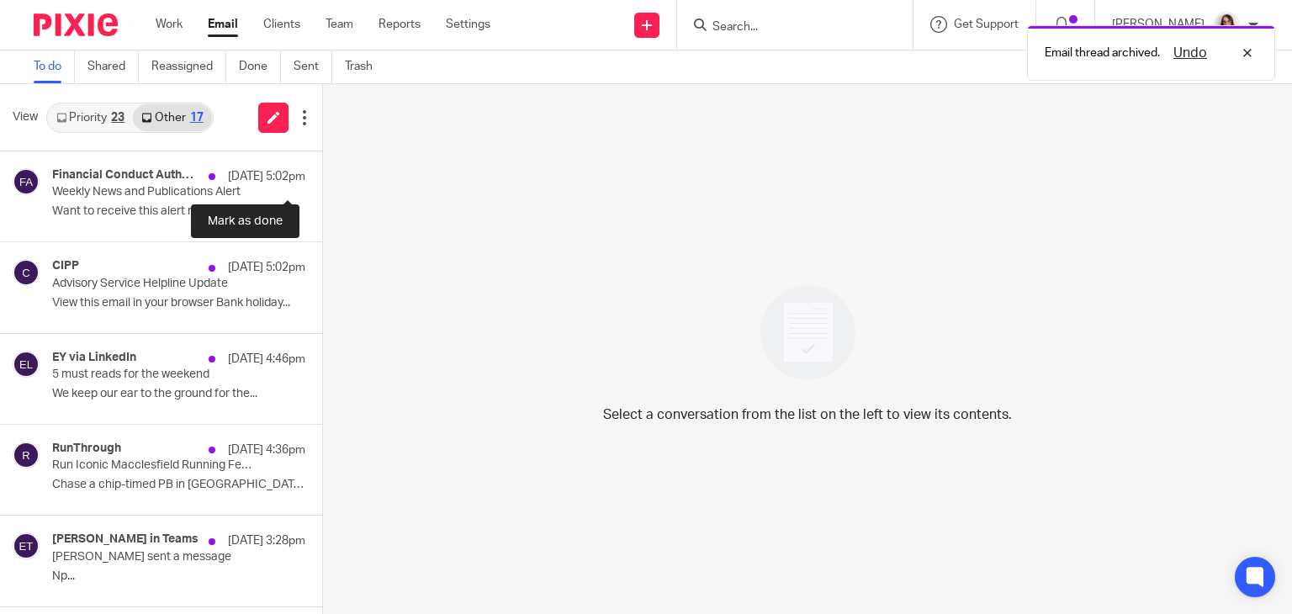
click at [322, 184] on button at bounding box center [328, 173] width 13 height 45
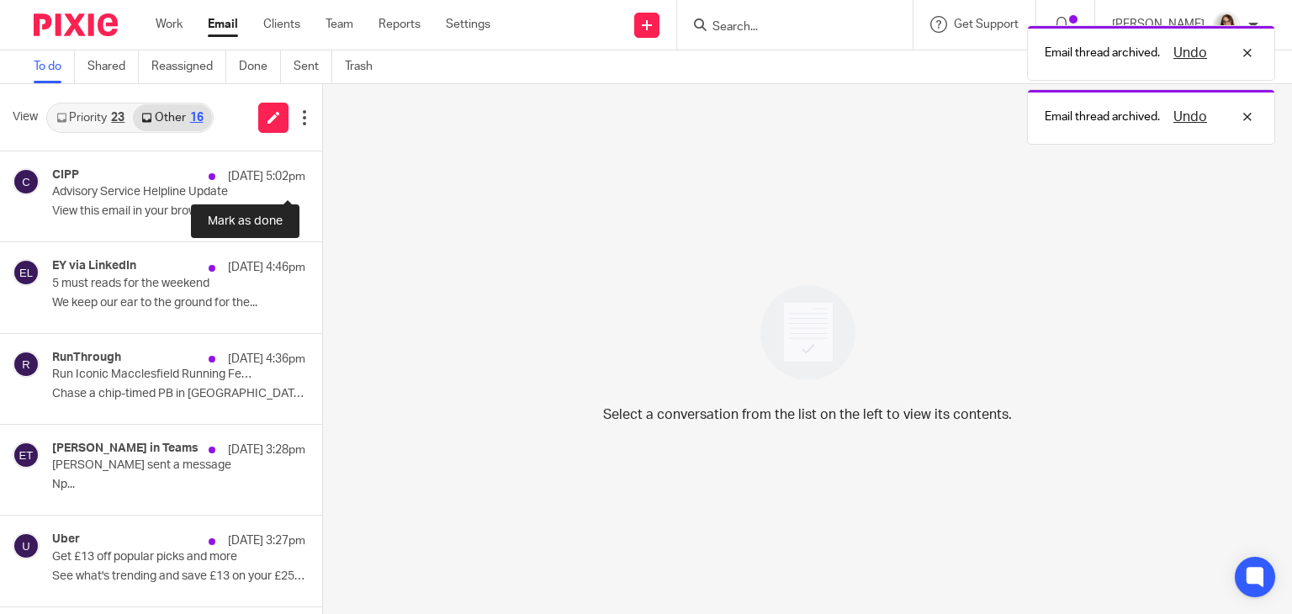
click at [322, 184] on button at bounding box center [328, 173] width 13 height 45
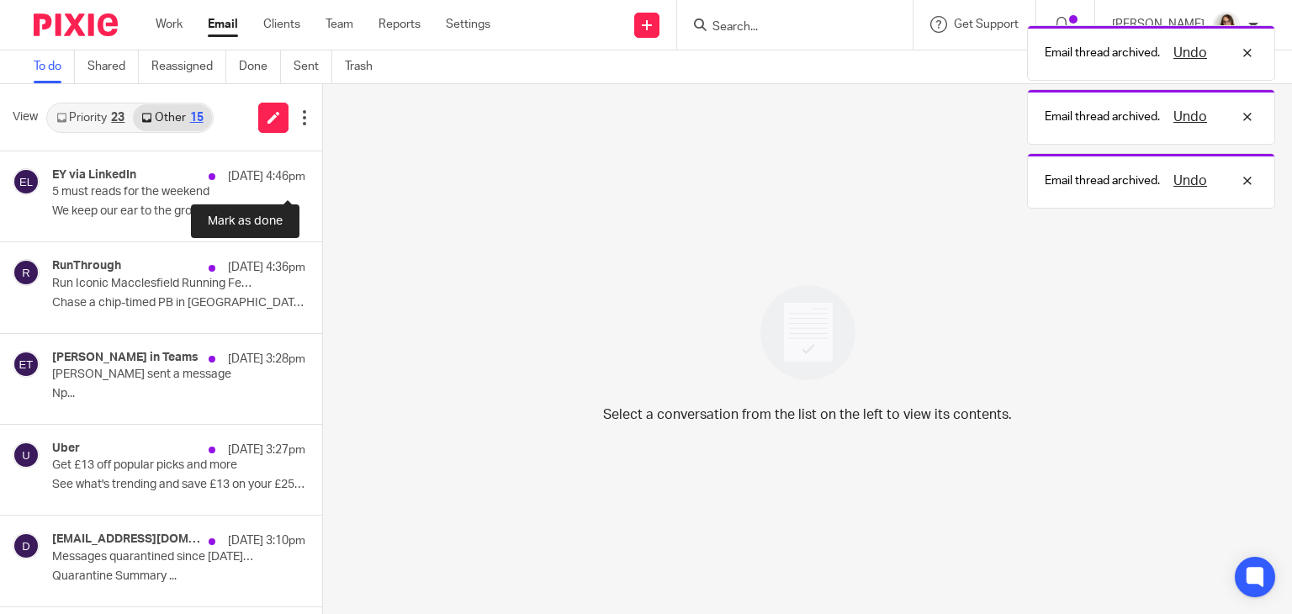
click at [322, 184] on button at bounding box center [328, 173] width 13 height 45
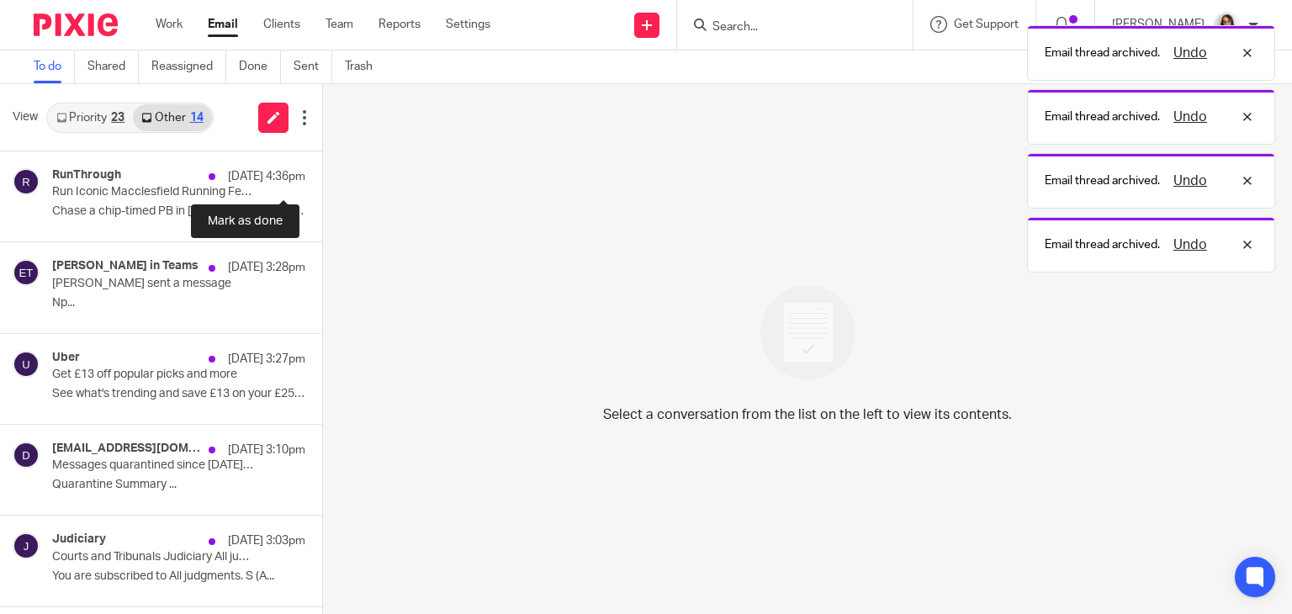
click at [322, 184] on button at bounding box center [328, 173] width 13 height 45
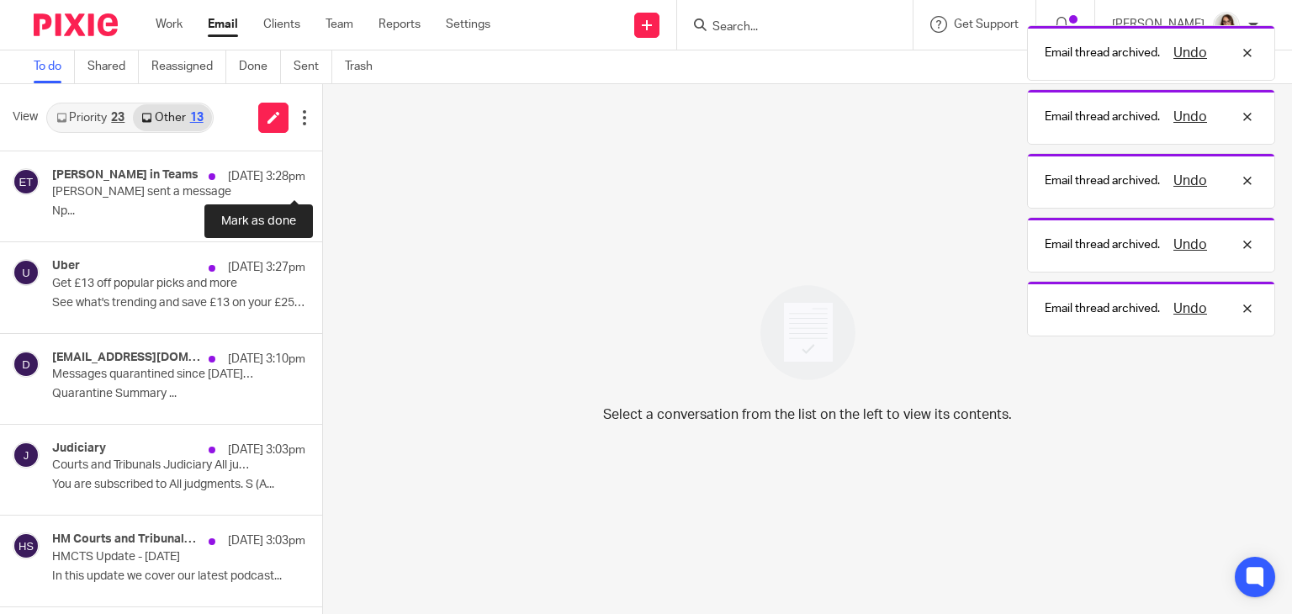
click at [322, 184] on button at bounding box center [328, 173] width 13 height 45
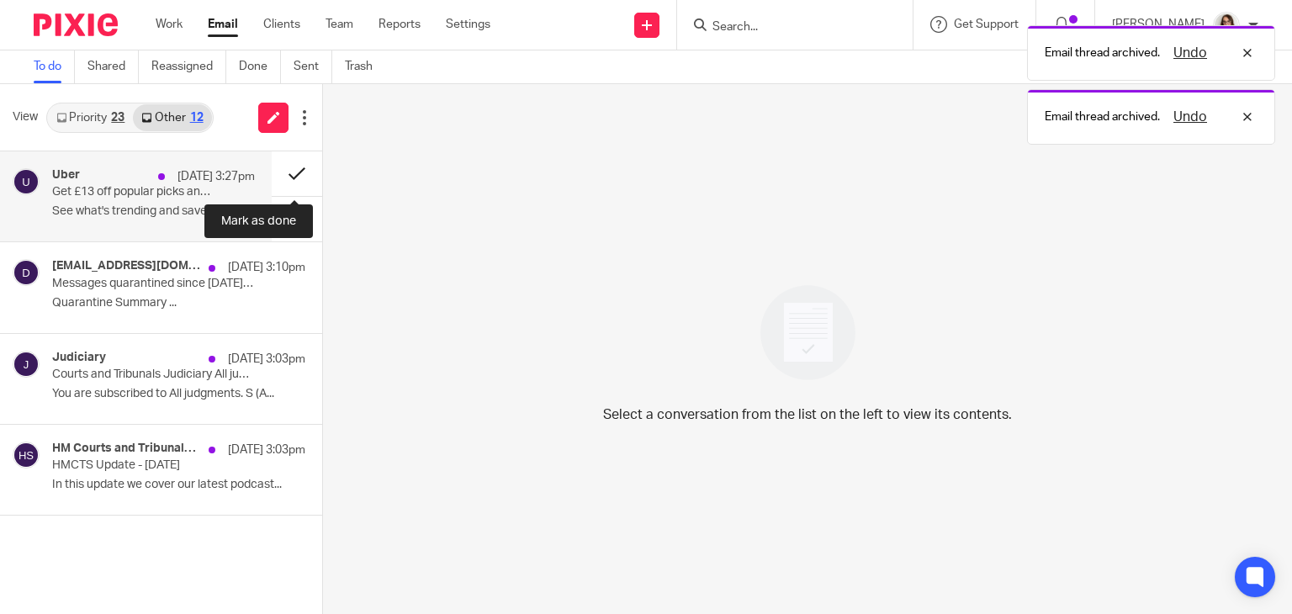
click at [279, 176] on button at bounding box center [297, 173] width 50 height 45
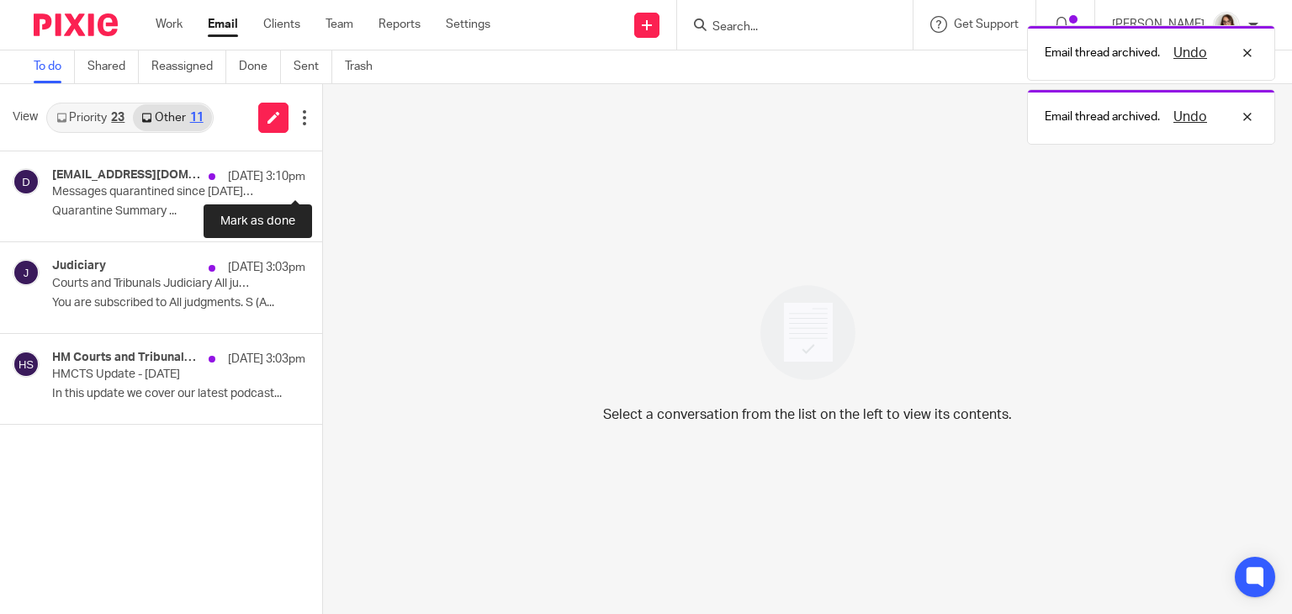
click at [322, 176] on button at bounding box center [328, 173] width 13 height 45
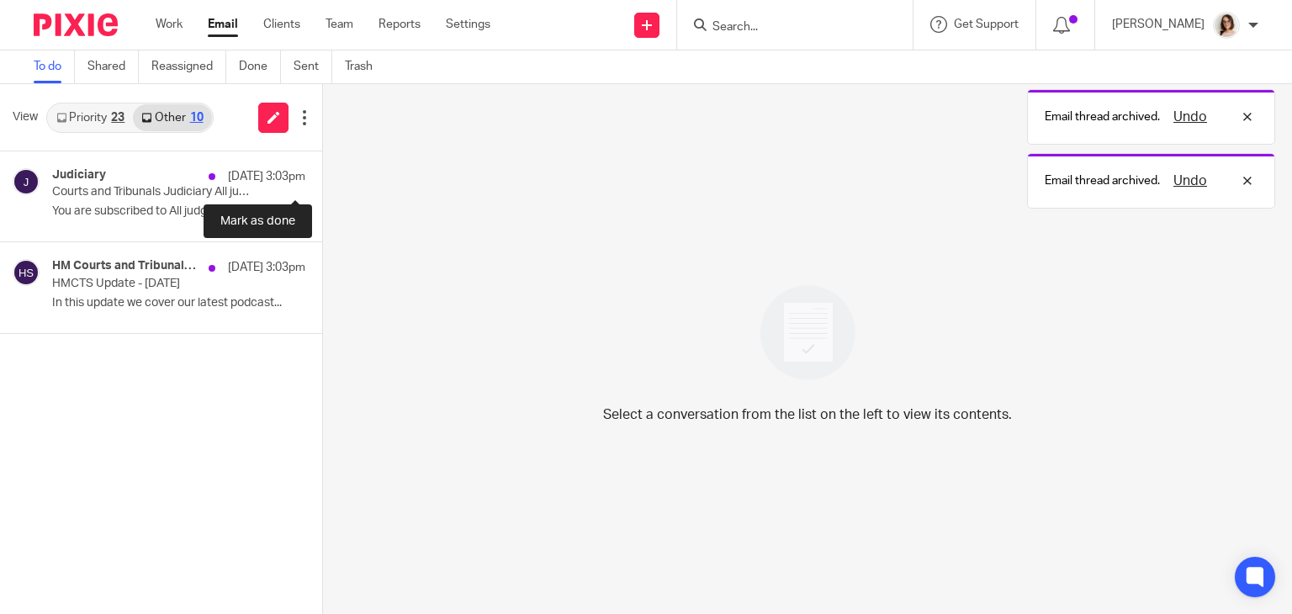
click at [322, 176] on button at bounding box center [328, 173] width 13 height 45
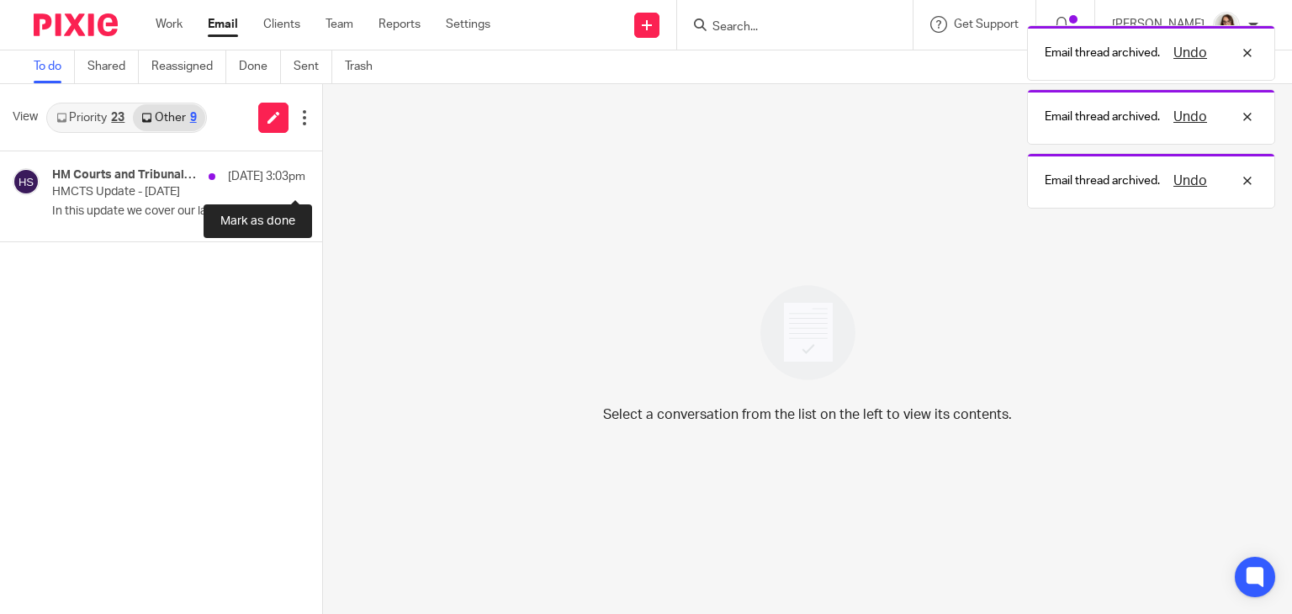
click at [322, 176] on button at bounding box center [328, 173] width 13 height 45
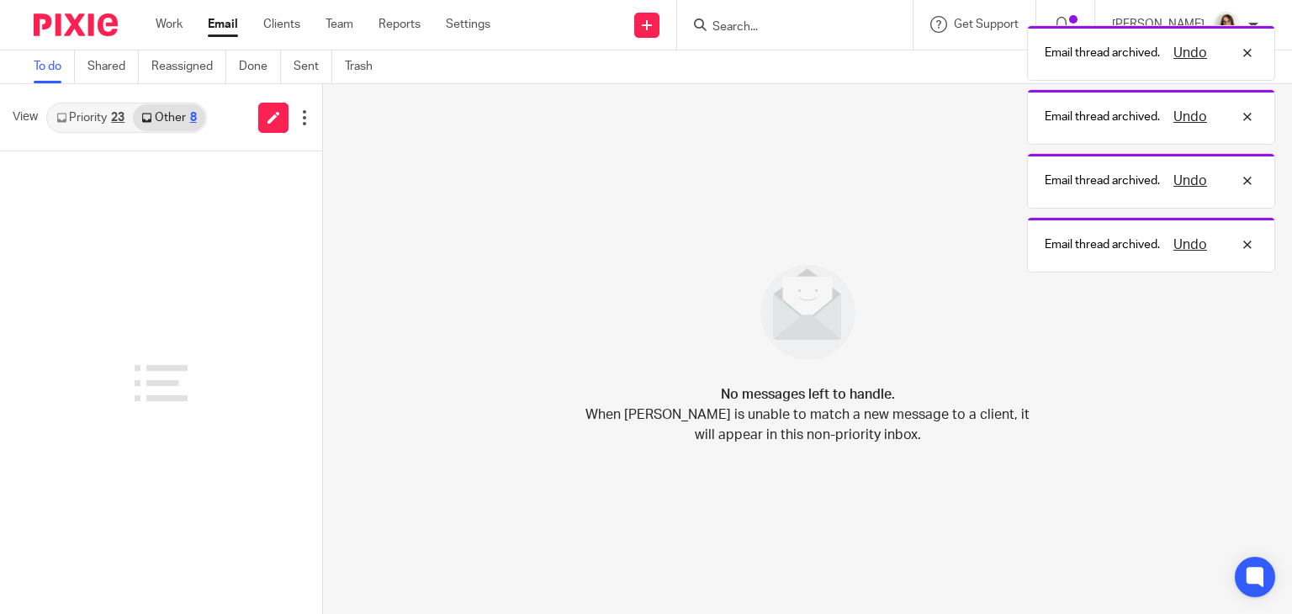
click at [227, 31] on link "Email" at bounding box center [223, 24] width 30 height 17
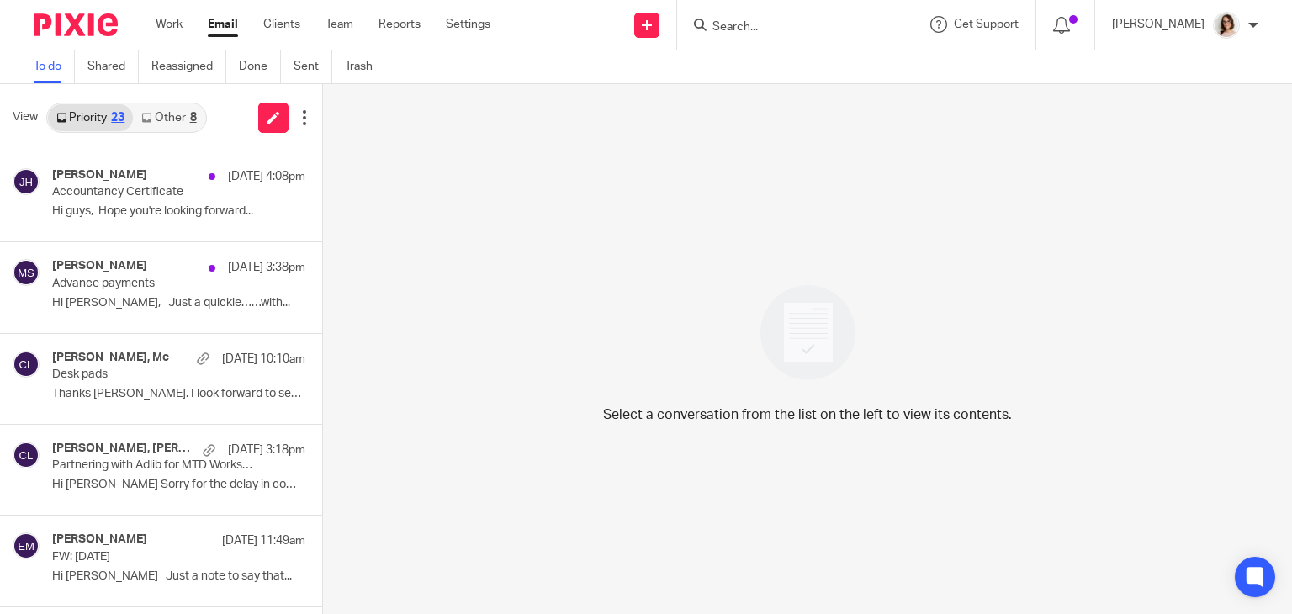
click at [179, 113] on link "Other 8" at bounding box center [168, 117] width 71 height 27
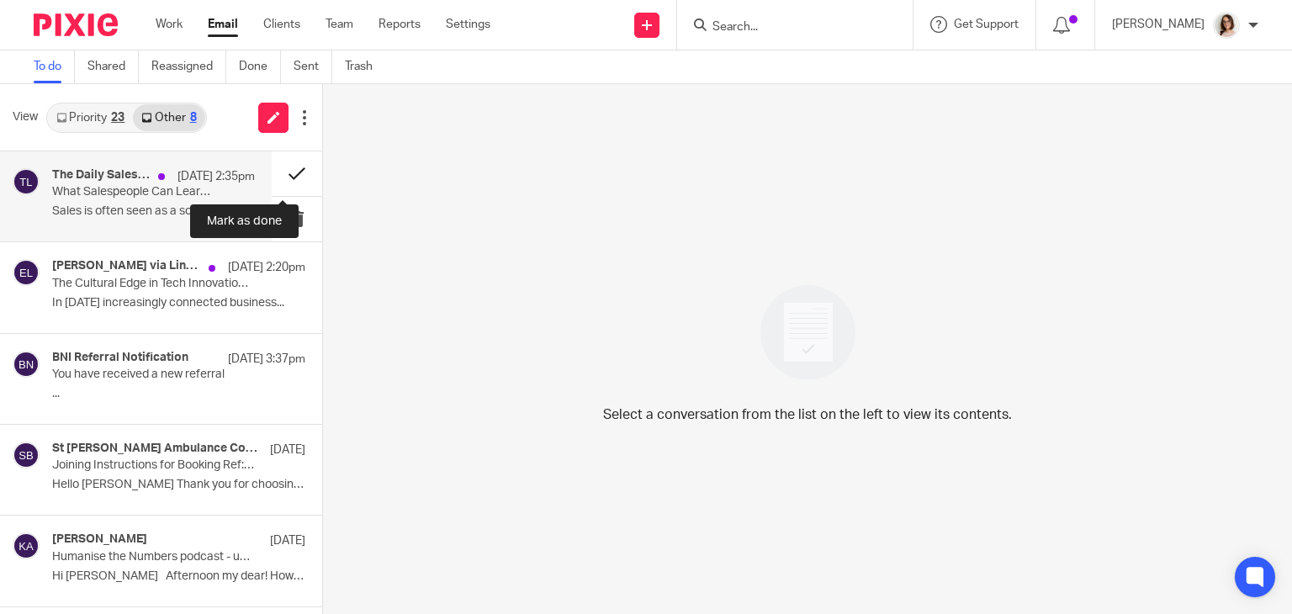
click at [276, 181] on button at bounding box center [297, 173] width 50 height 45
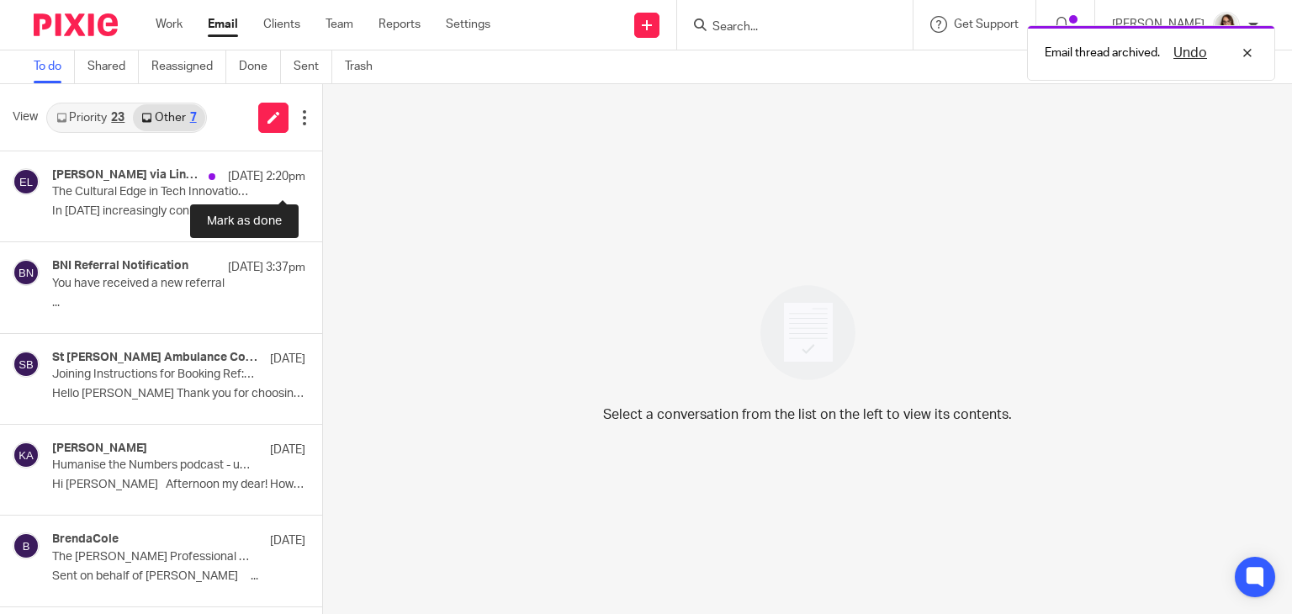
click at [322, 181] on button at bounding box center [328, 173] width 13 height 45
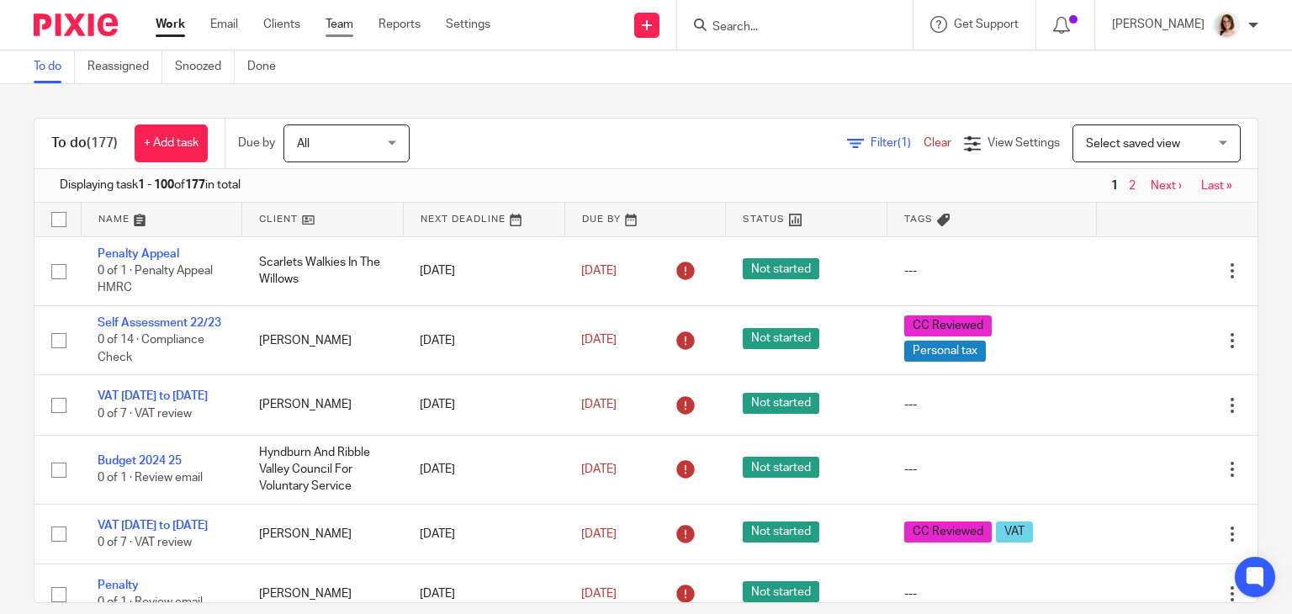
click at [340, 26] on link "Team" at bounding box center [340, 24] width 28 height 17
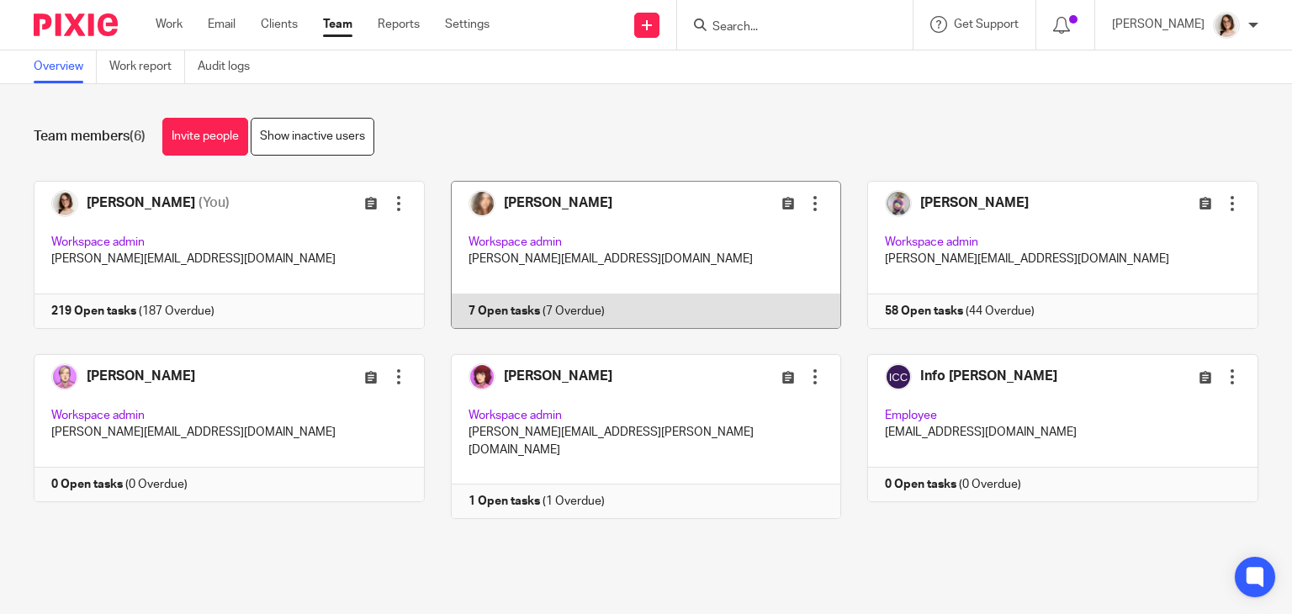
click at [511, 305] on link at bounding box center [633, 255] width 417 height 148
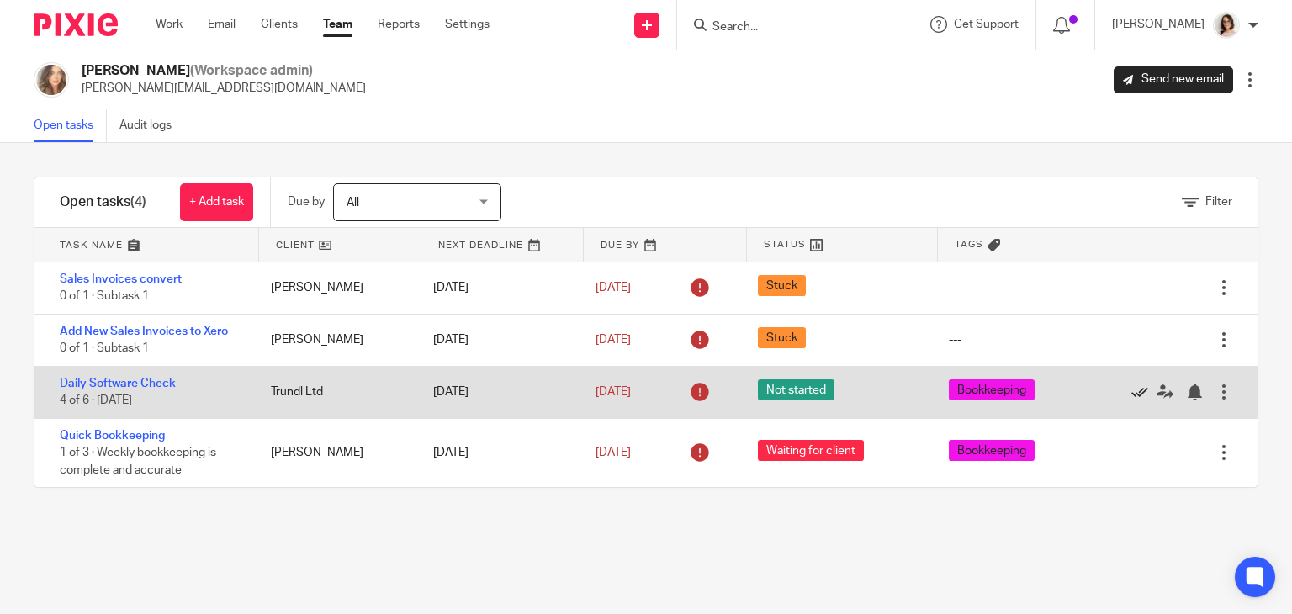
click at [1131, 392] on icon at bounding box center [1139, 392] width 17 height 17
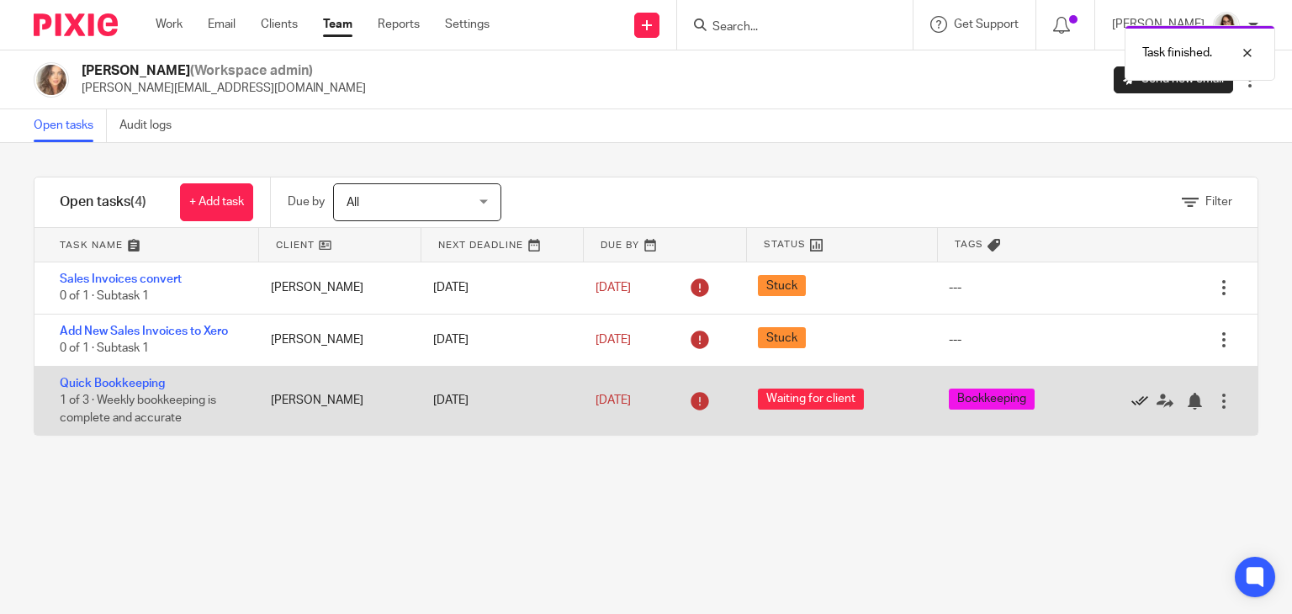
click at [1131, 399] on icon at bounding box center [1139, 401] width 17 height 17
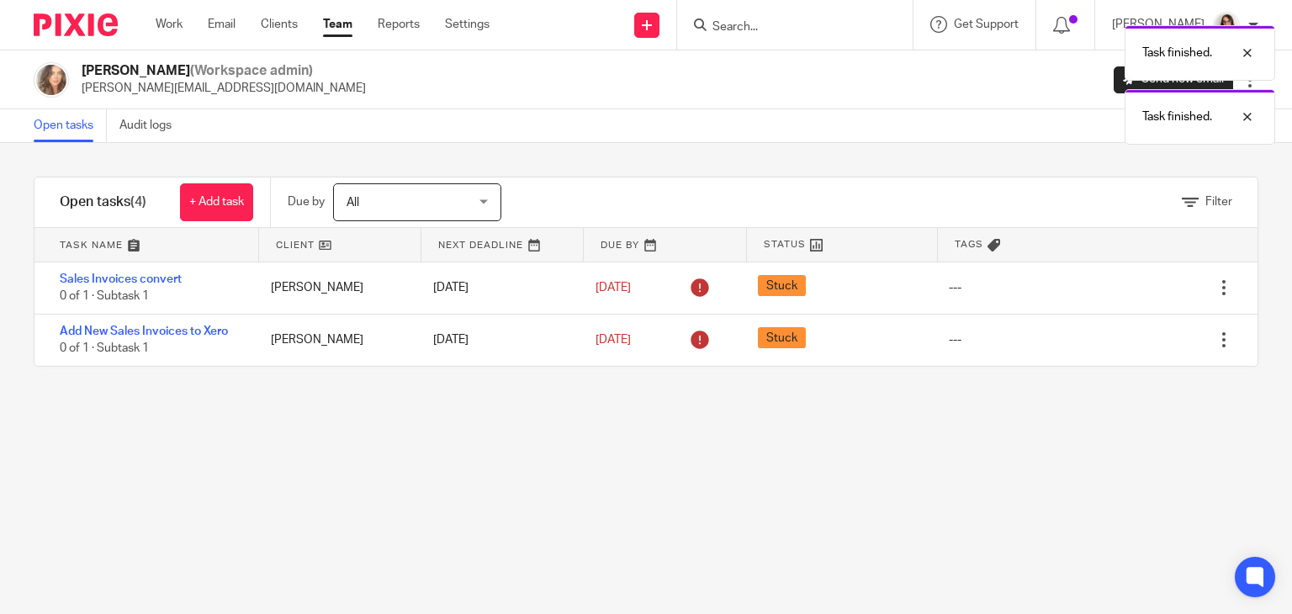
click at [338, 23] on link "Team" at bounding box center [337, 24] width 29 height 17
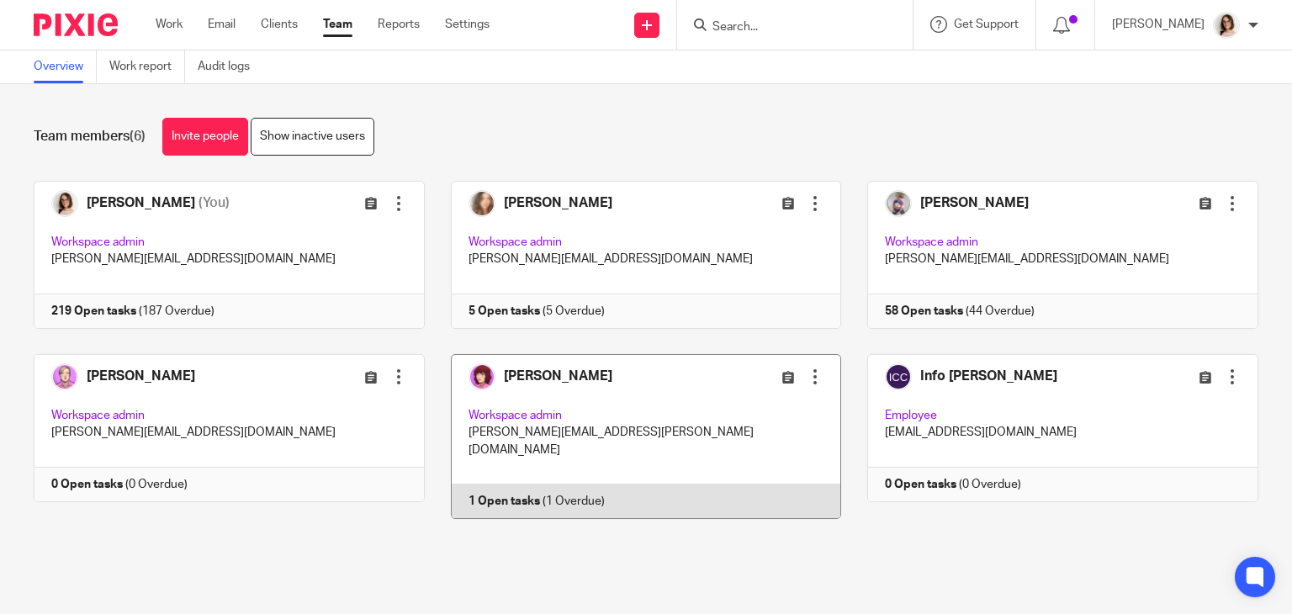
click at [515, 484] on link at bounding box center [633, 436] width 417 height 165
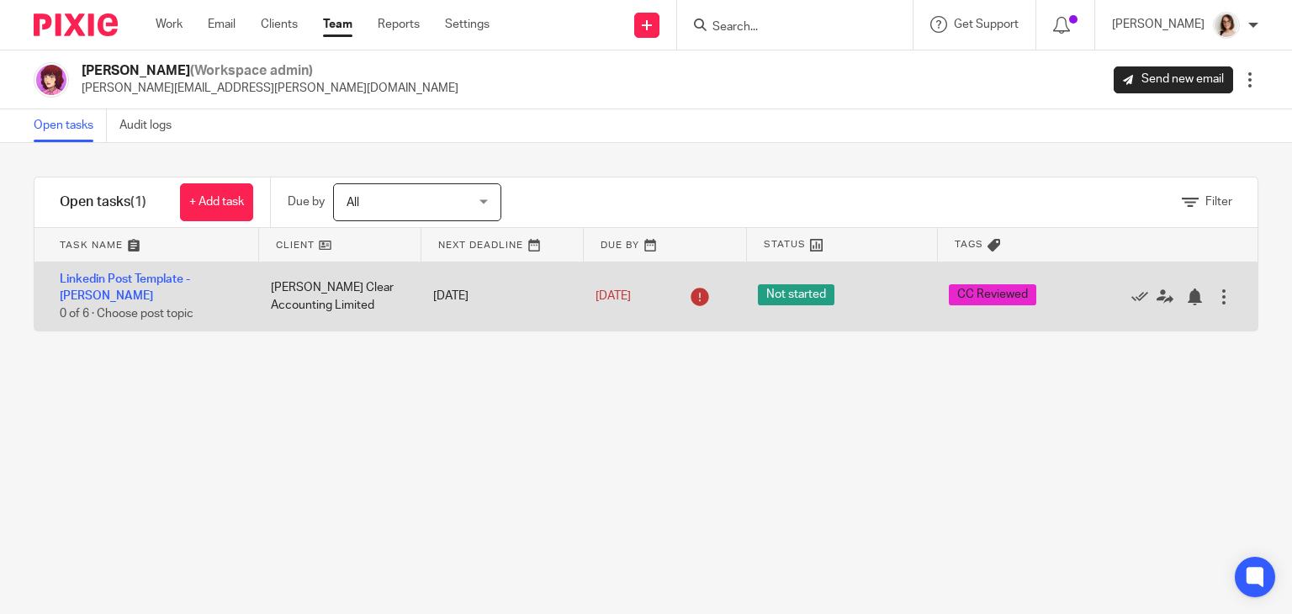
click at [1215, 295] on div at bounding box center [1223, 296] width 17 height 17
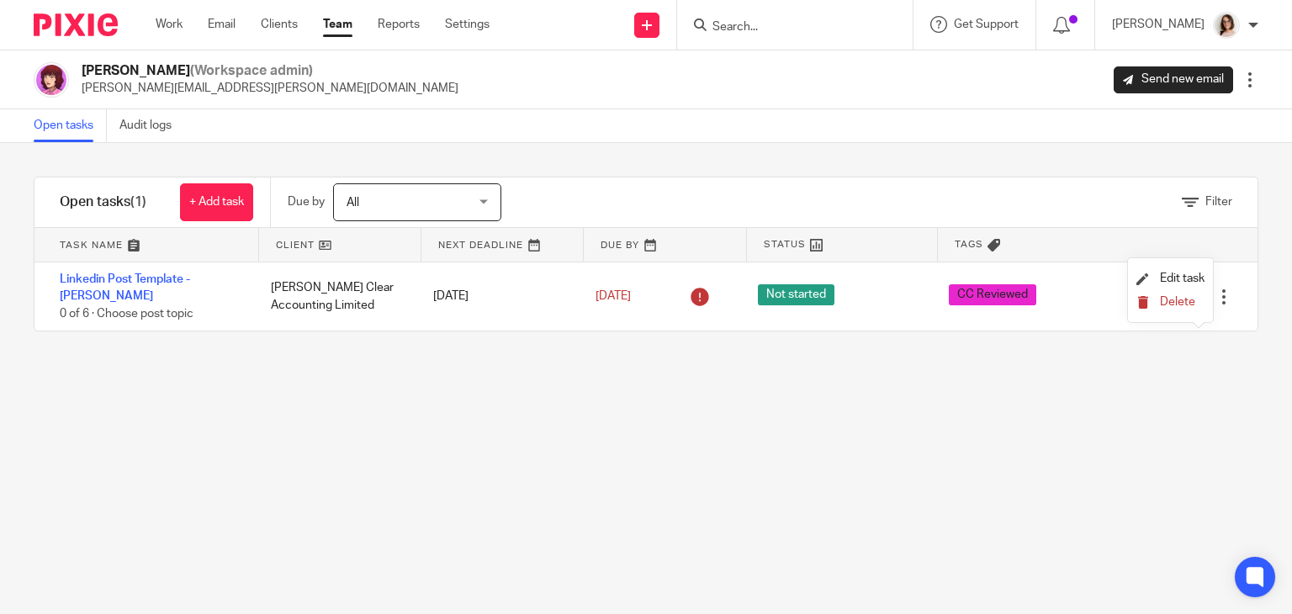
click at [1178, 299] on span "Delete" at bounding box center [1177, 302] width 35 height 12
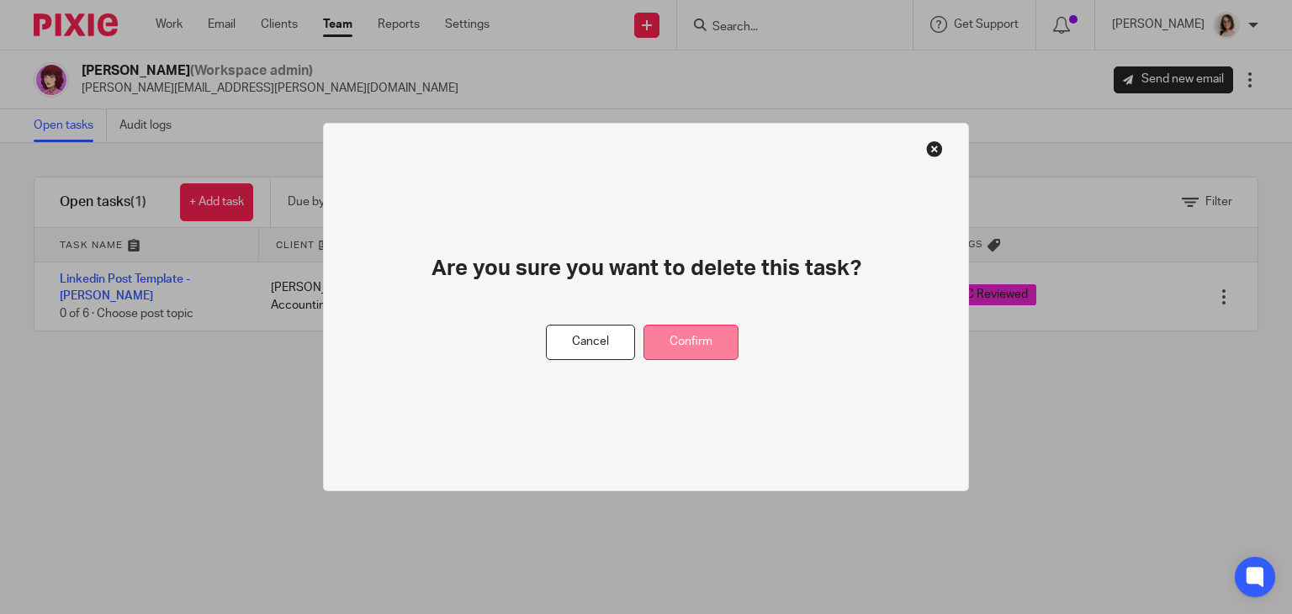
click at [729, 342] on button "Confirm" at bounding box center [690, 343] width 95 height 36
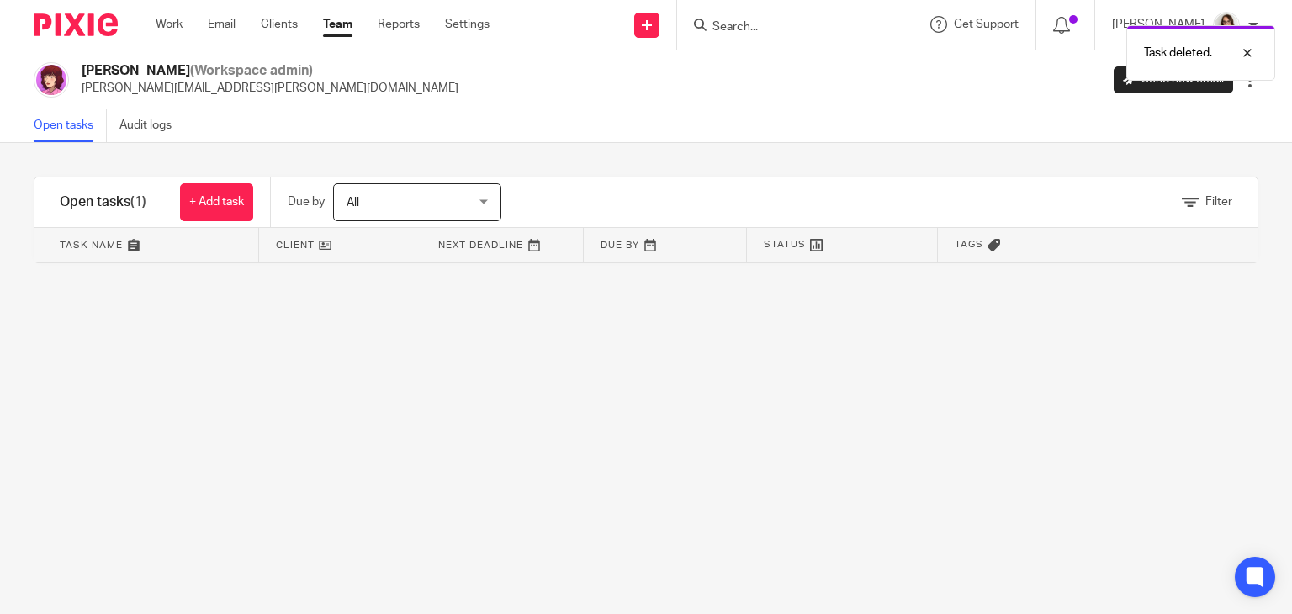
click at [340, 26] on link "Team" at bounding box center [337, 24] width 29 height 17
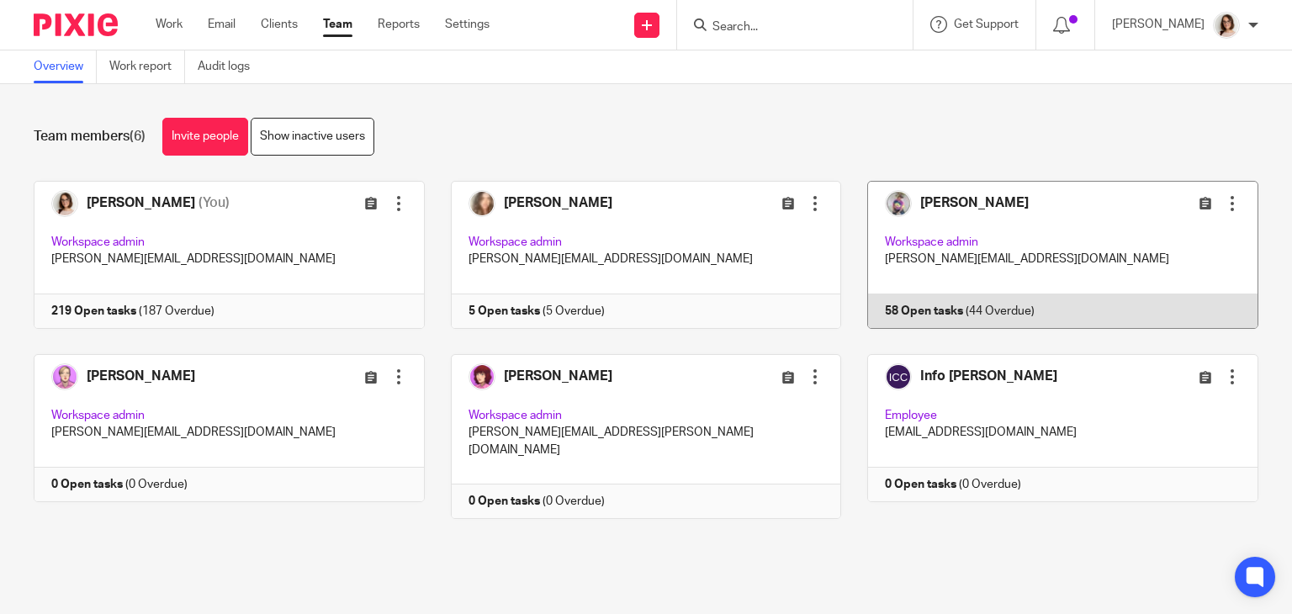
click at [898, 306] on link at bounding box center [1049, 255] width 417 height 148
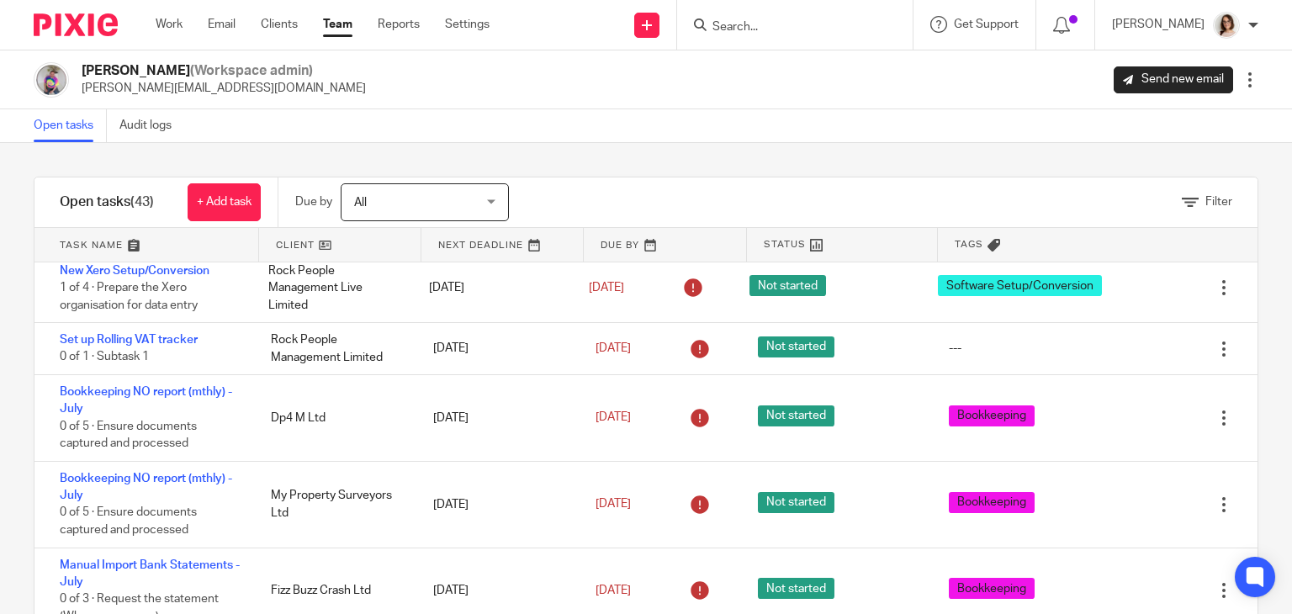
scroll to position [488, 0]
